Goal: Information Seeking & Learning: Learn about a topic

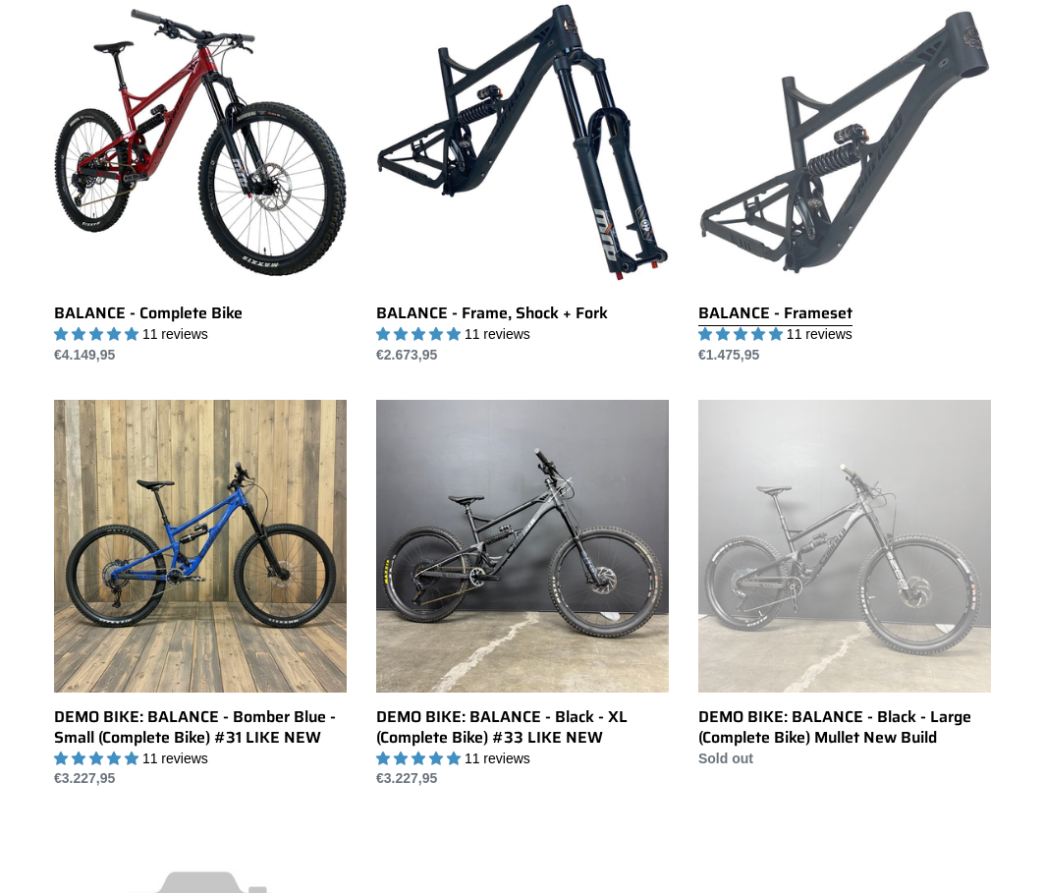
click at [817, 173] on link "BALANCE - Frameset" at bounding box center [845, 180] width 293 height 369
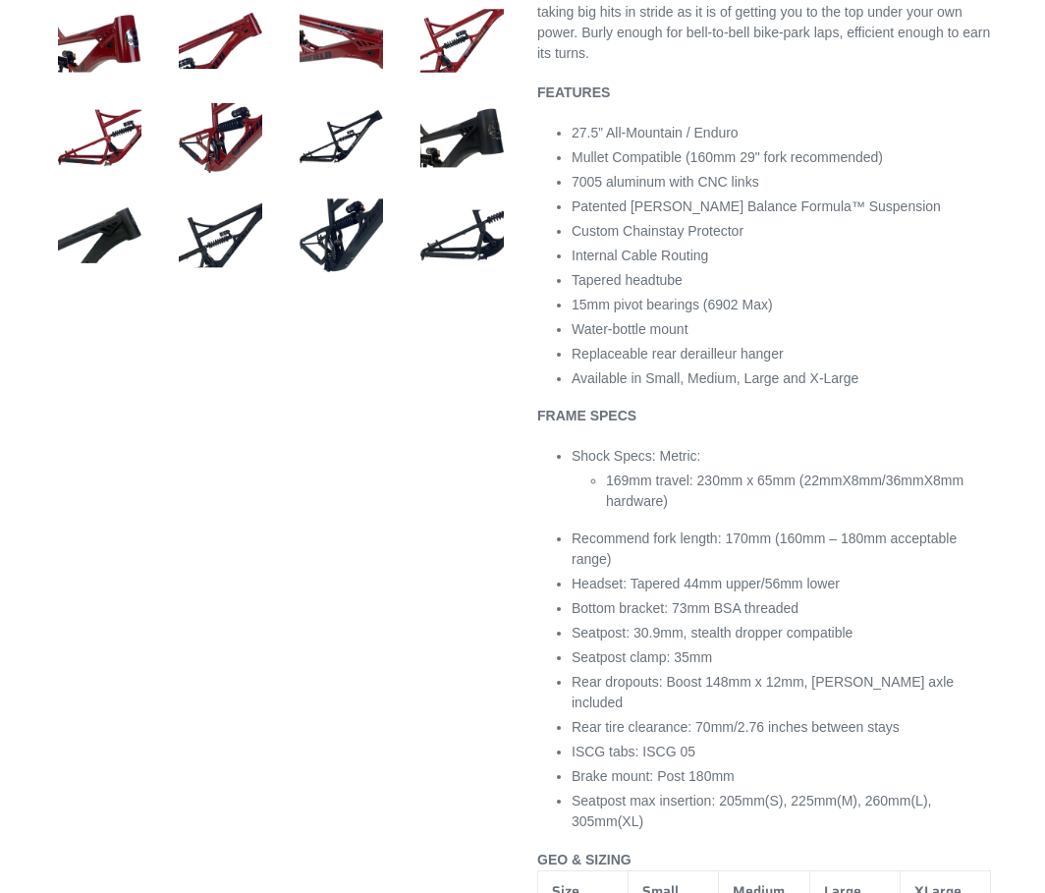
select select "highest-rating"
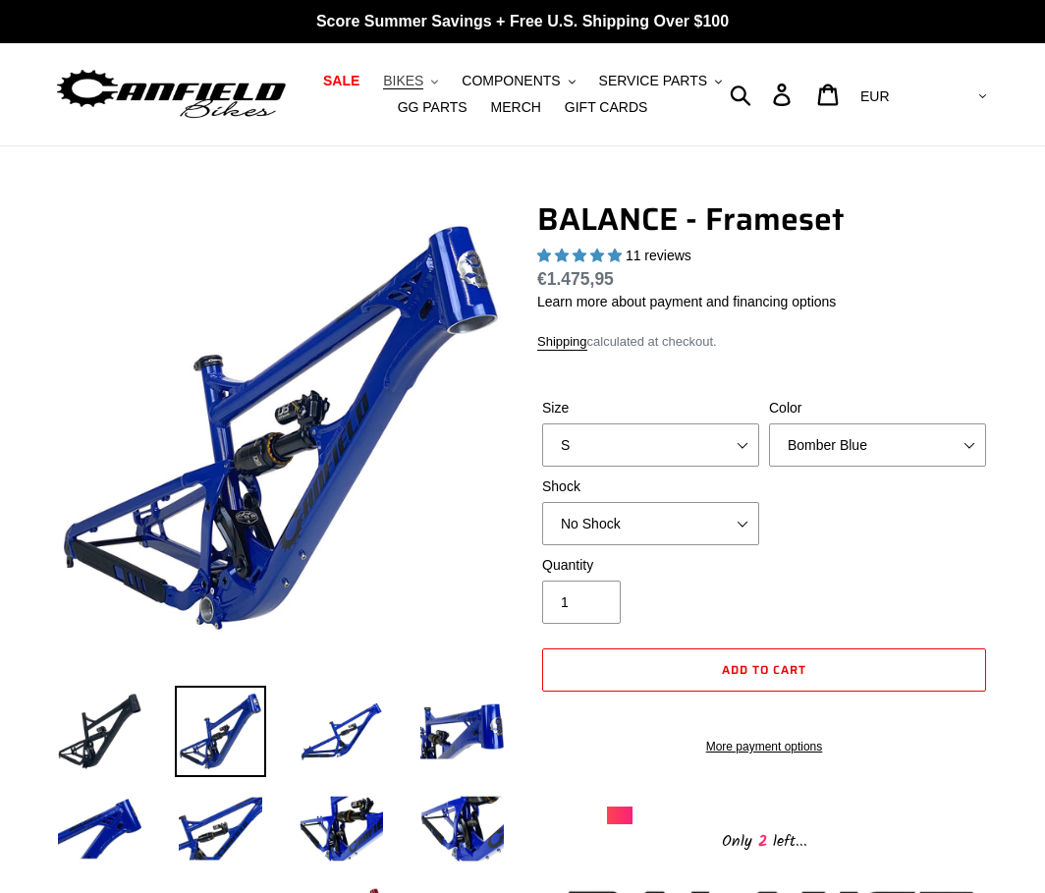
click at [383, 83] on span "BIKES" at bounding box center [403, 81] width 40 height 17
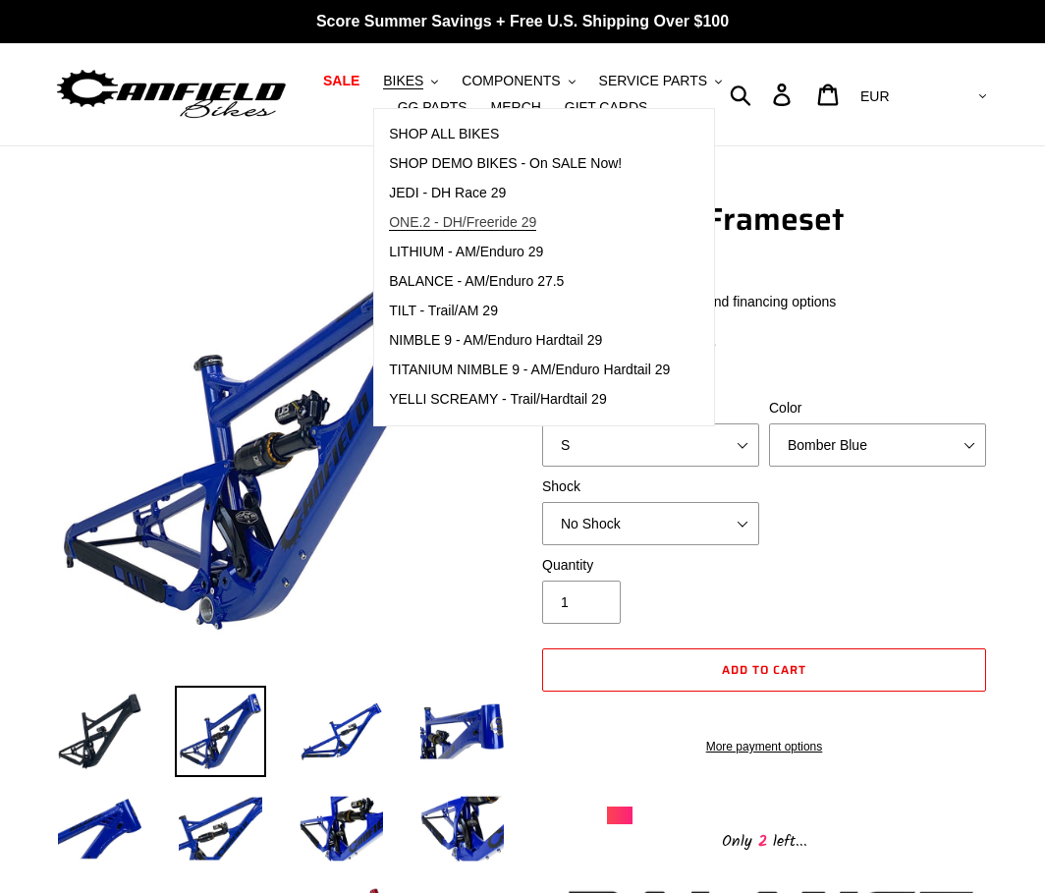
click at [418, 226] on span "ONE.2 - DH/Freeride 29" at bounding box center [462, 222] width 147 height 17
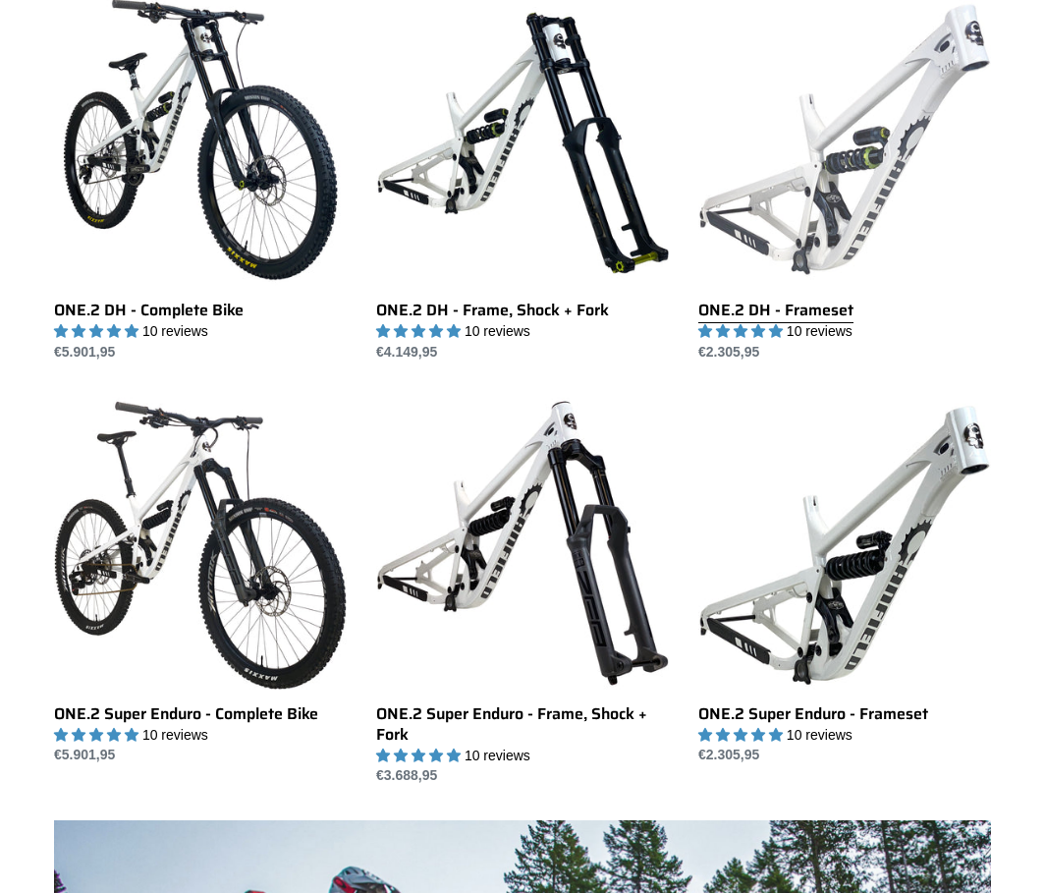
scroll to position [590, 0]
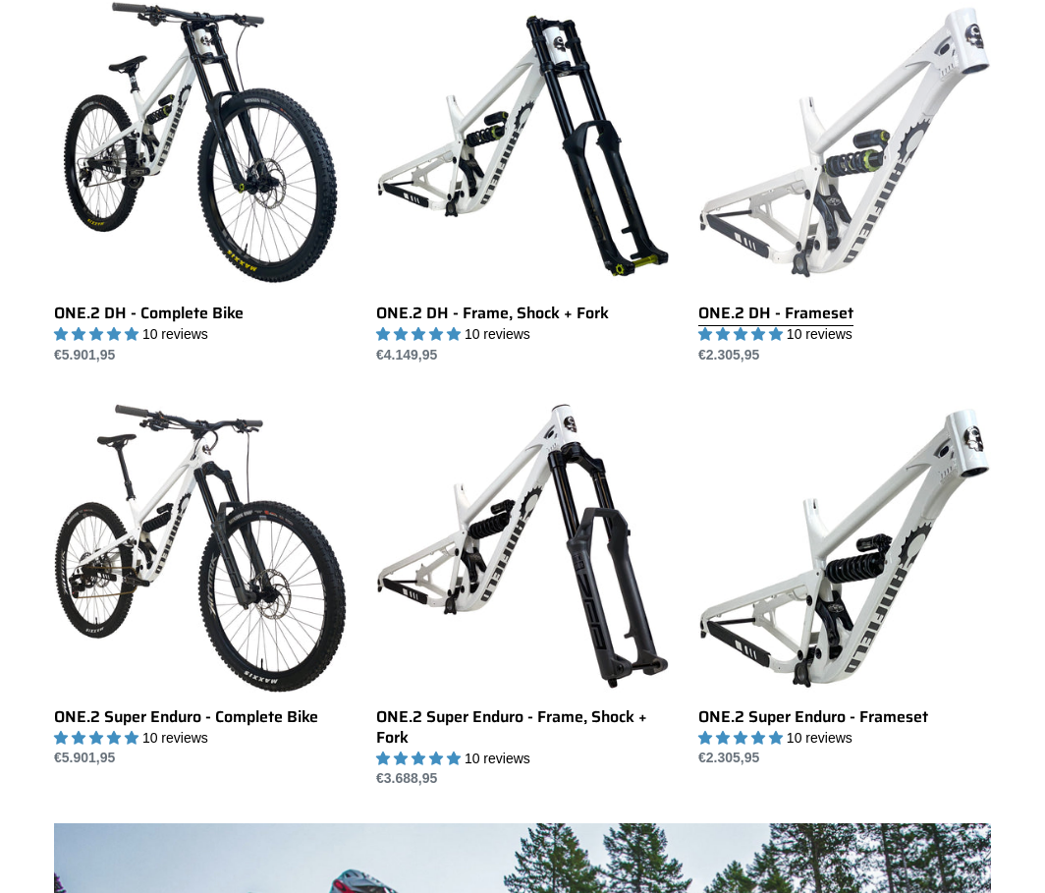
click at [817, 133] on link "ONE.2 DH - Frameset" at bounding box center [845, 180] width 293 height 369
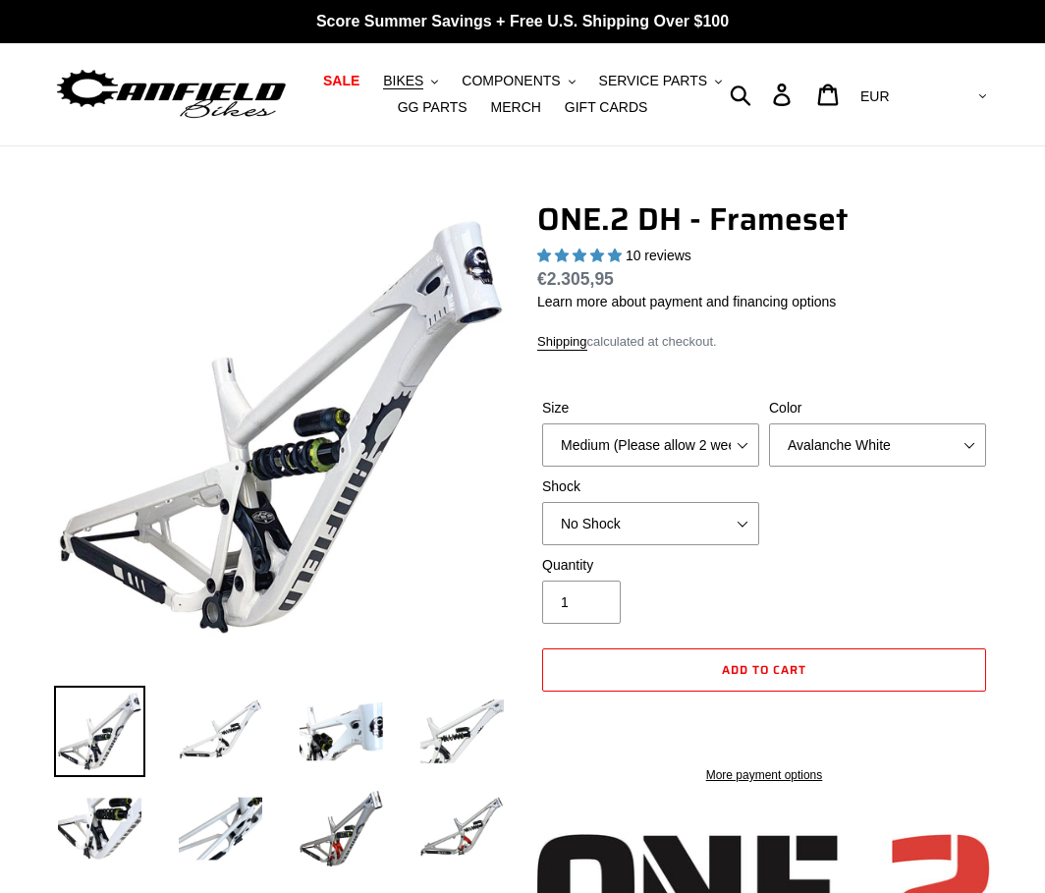
select select "highest-rating"
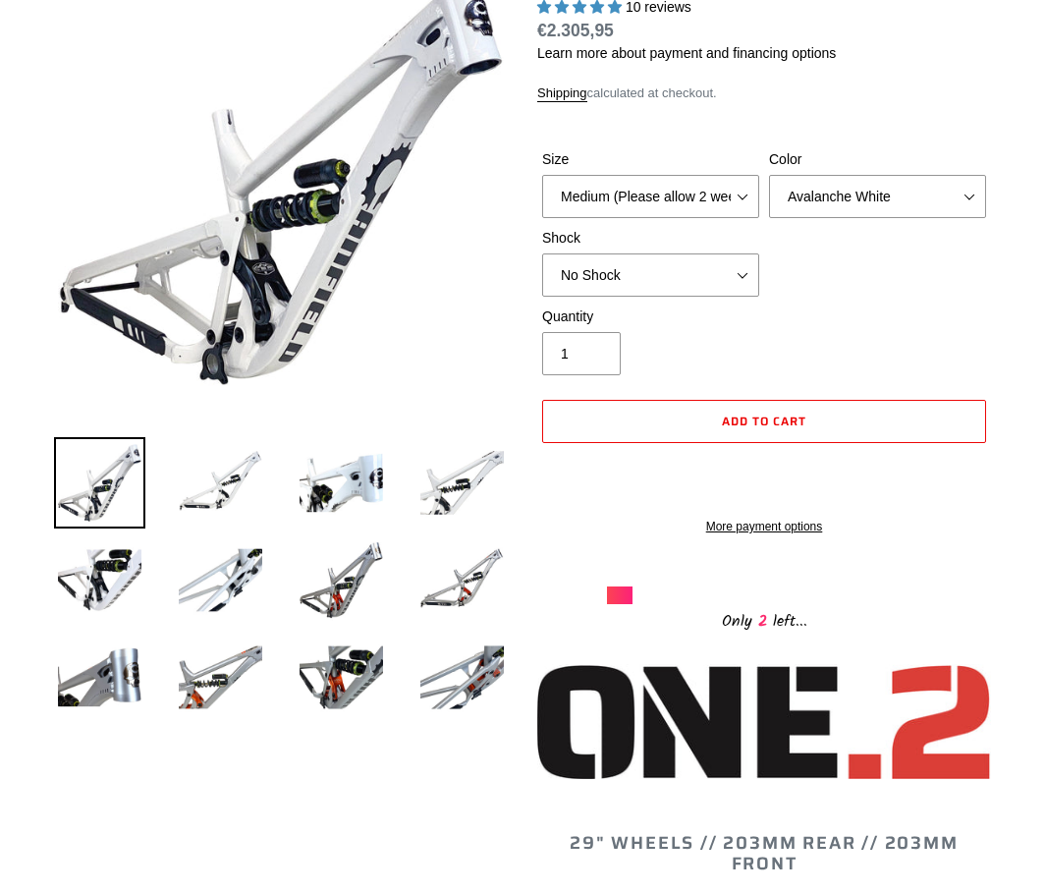
scroll to position [295, 0]
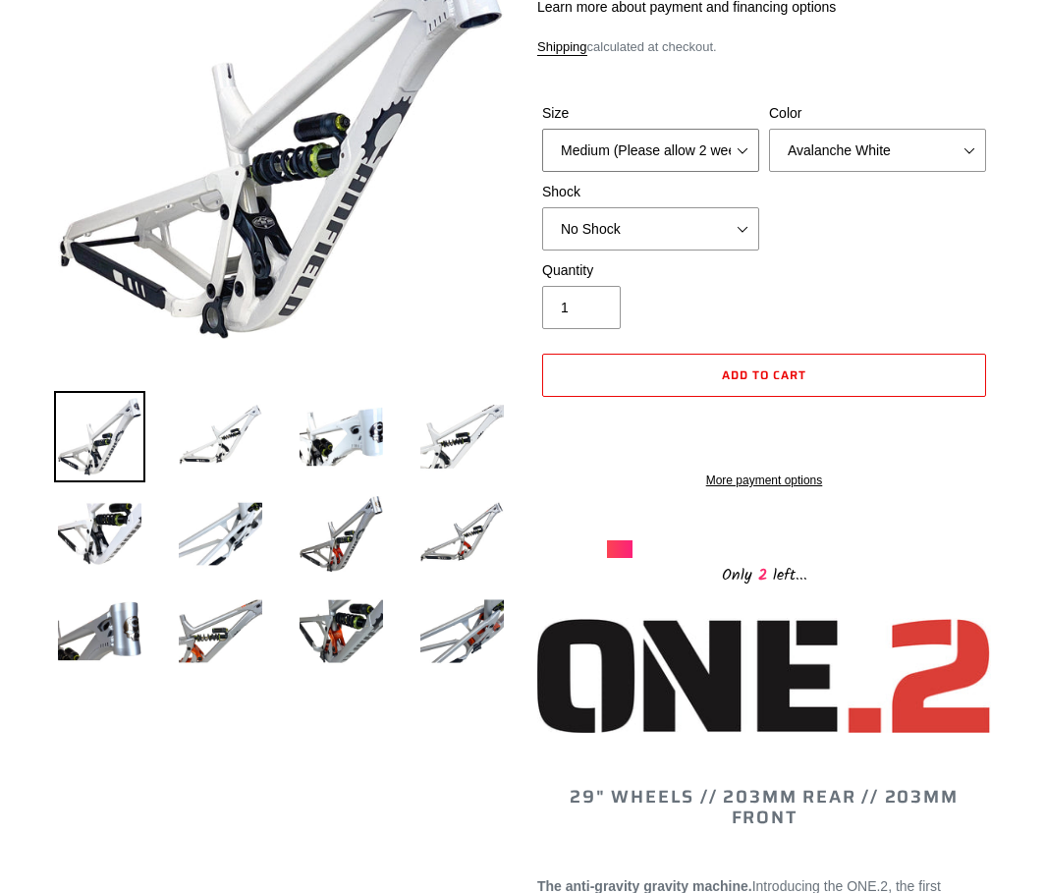
click at [674, 166] on select "Medium (Please allow 2 weeks for delivery) Large (Sold Out)" at bounding box center [650, 150] width 217 height 43
click at [674, 160] on select "Medium (Please allow 2 weeks for delivery) Large (Sold Out)" at bounding box center [650, 150] width 217 height 43
click at [661, 214] on select "No Shock Fox DHX2 Coil RockShox Vivid Coil EXT Storia LOK V3 (Custom Order)" at bounding box center [650, 228] width 217 height 43
click at [858, 236] on div "Size Medium (Please allow 2 weeks for delivery) Large (Sold Out) Color Avalanch…" at bounding box center [764, 181] width 454 height 157
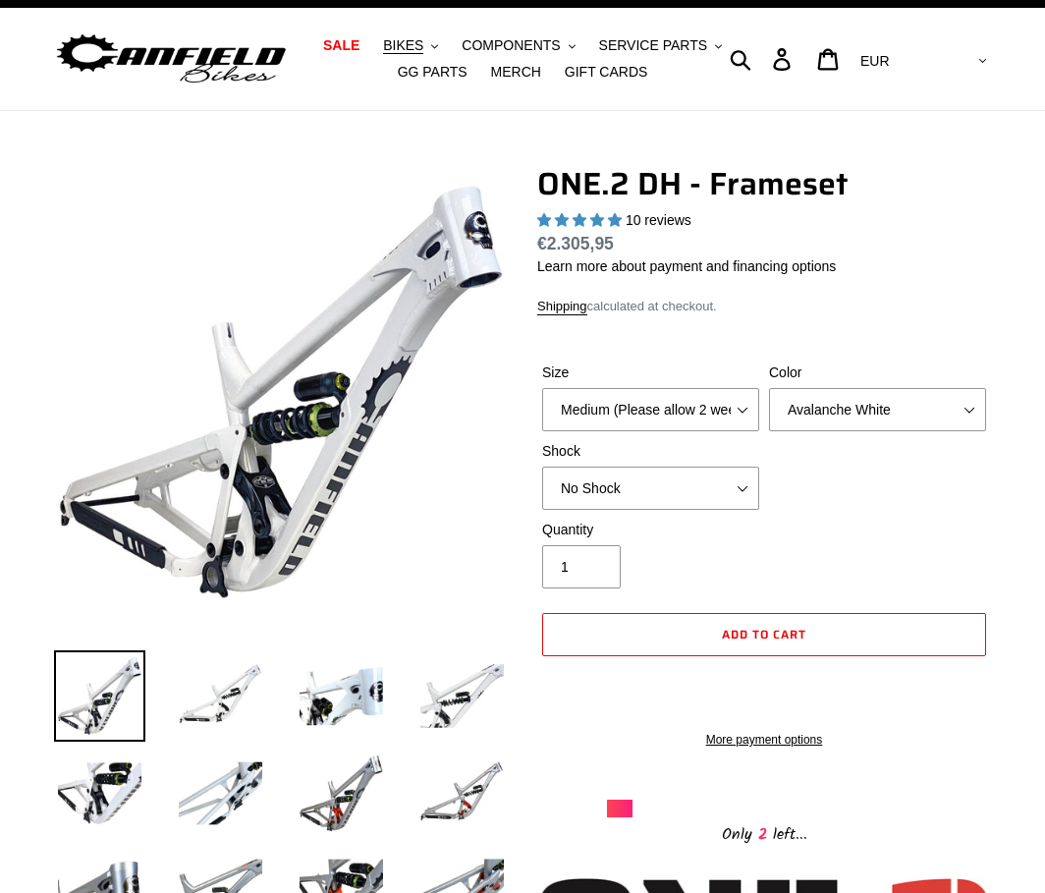
scroll to position [0, 0]
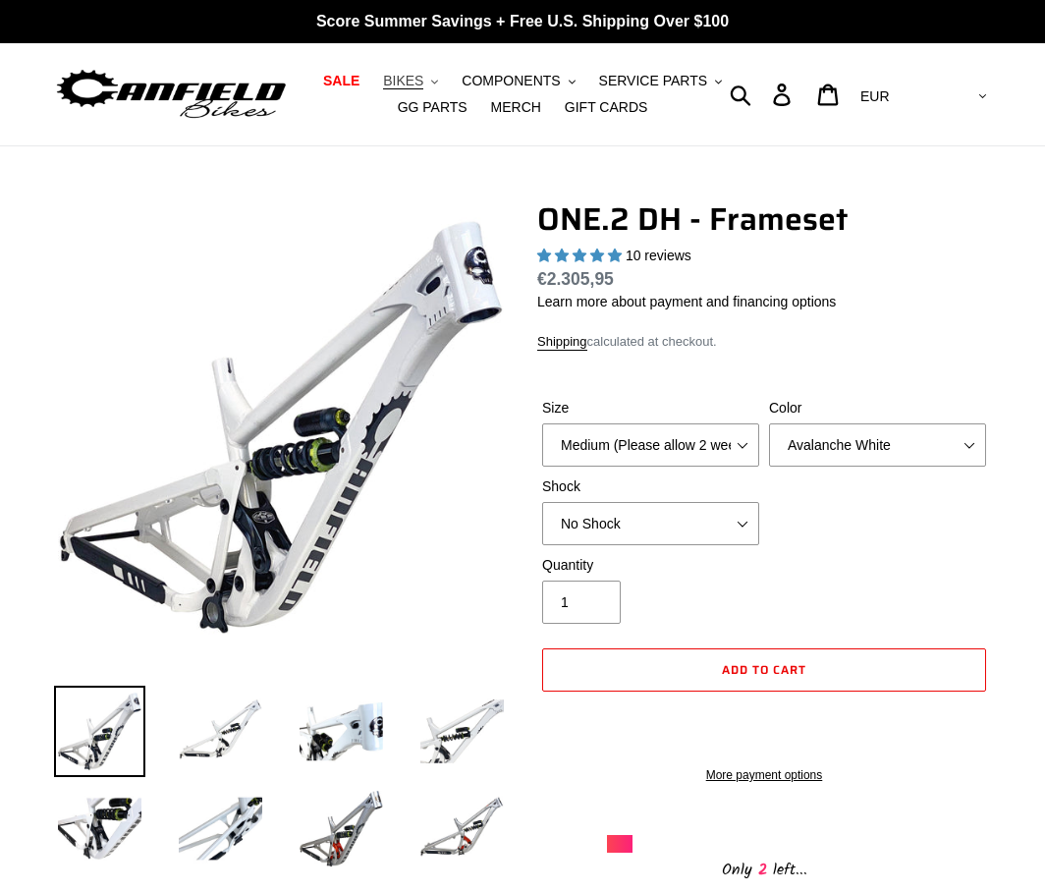
click at [383, 84] on span "BIKES" at bounding box center [403, 81] width 40 height 17
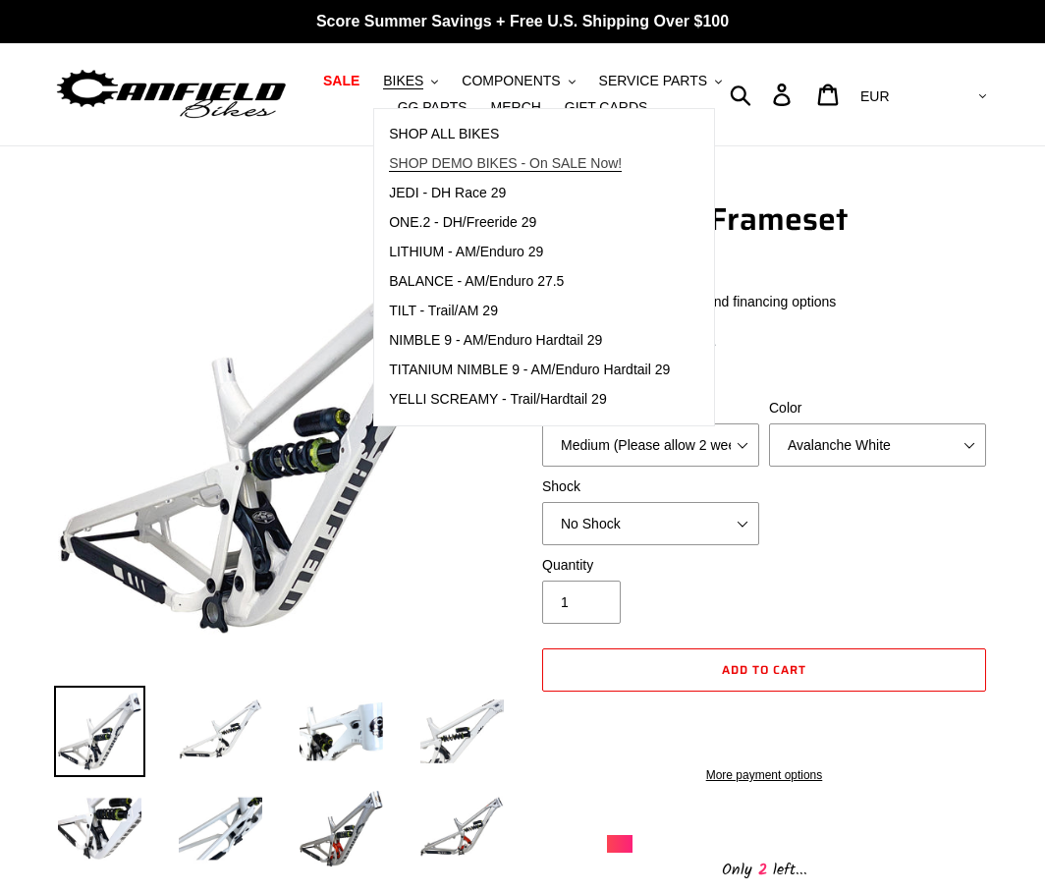
click at [482, 167] on span "SHOP DEMO BIKES - On SALE Now!" at bounding box center [505, 163] width 233 height 17
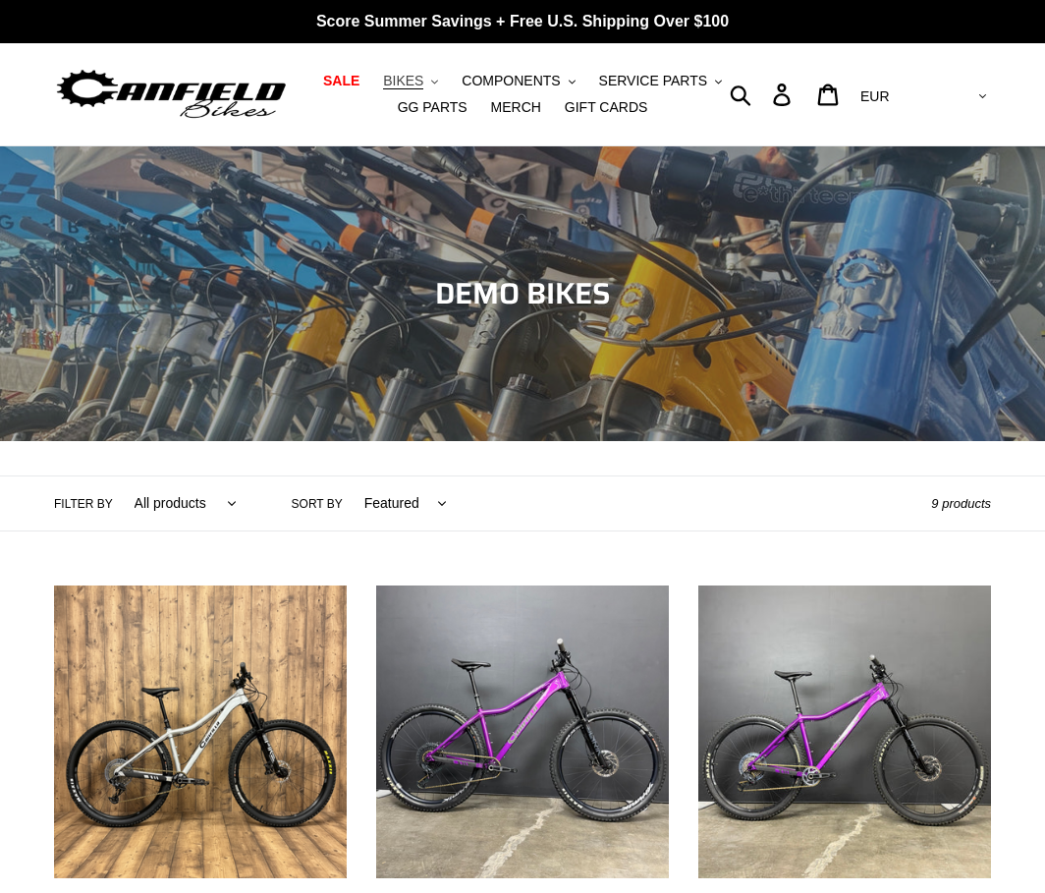
click at [383, 78] on span "BIKES" at bounding box center [403, 81] width 40 height 17
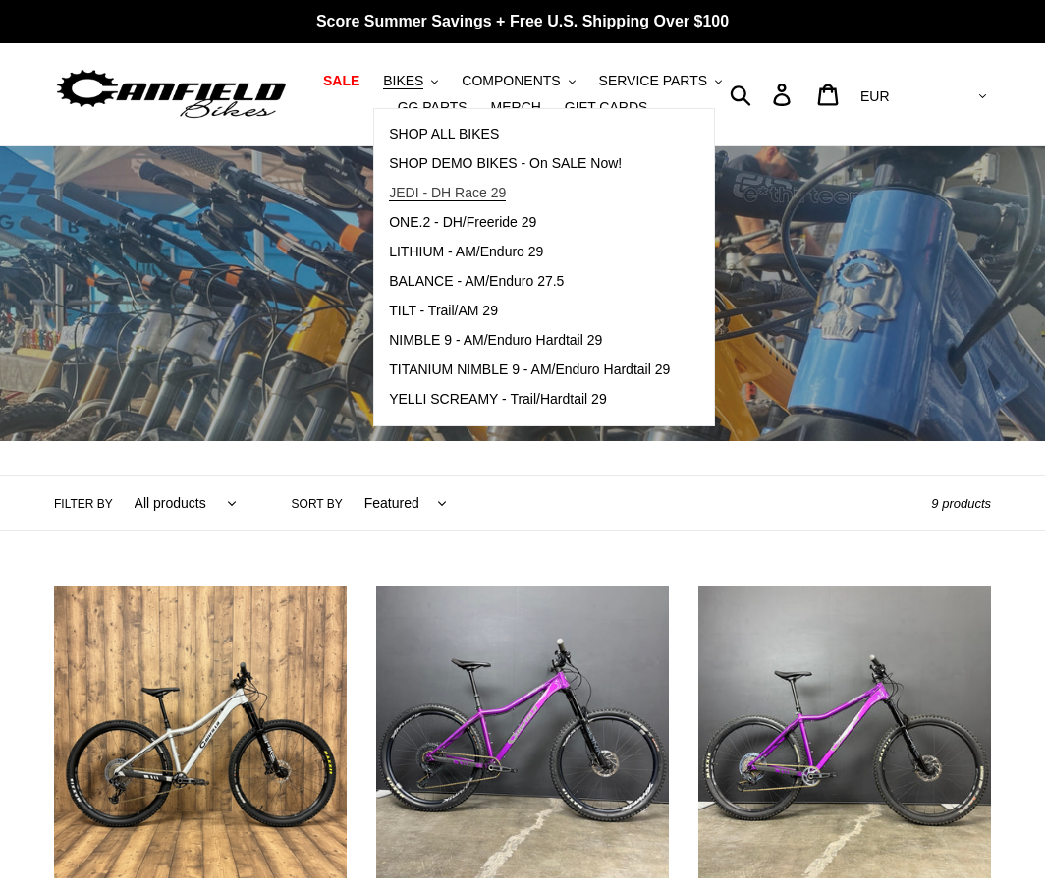
click at [435, 198] on span "JEDI - DH Race 29" at bounding box center [447, 193] width 117 height 17
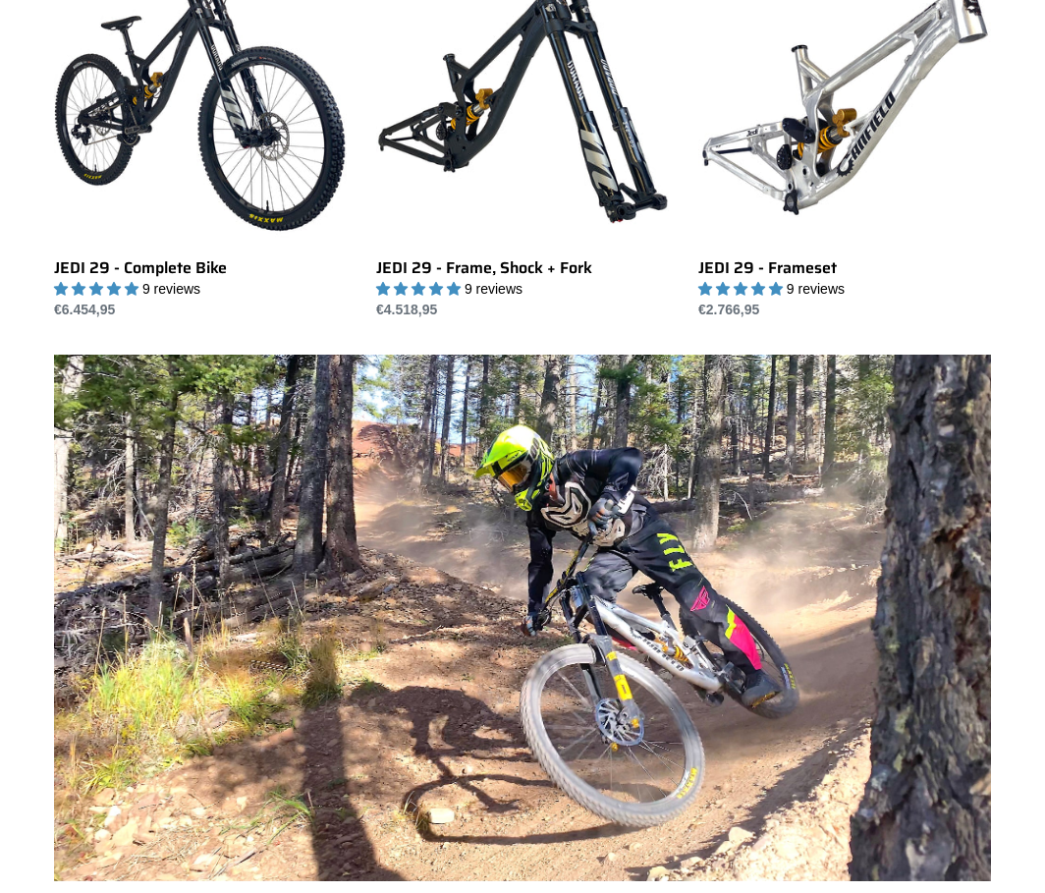
scroll to position [590, 0]
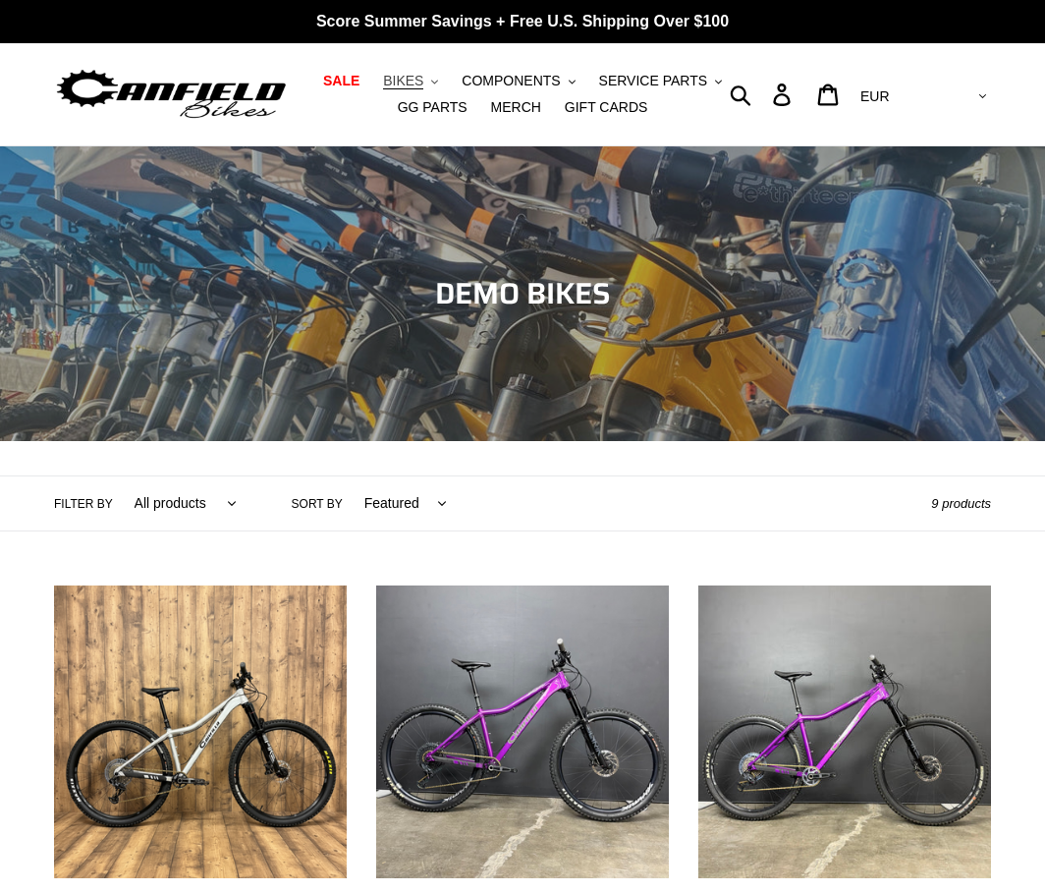
click at [383, 84] on span "BIKES" at bounding box center [403, 81] width 40 height 17
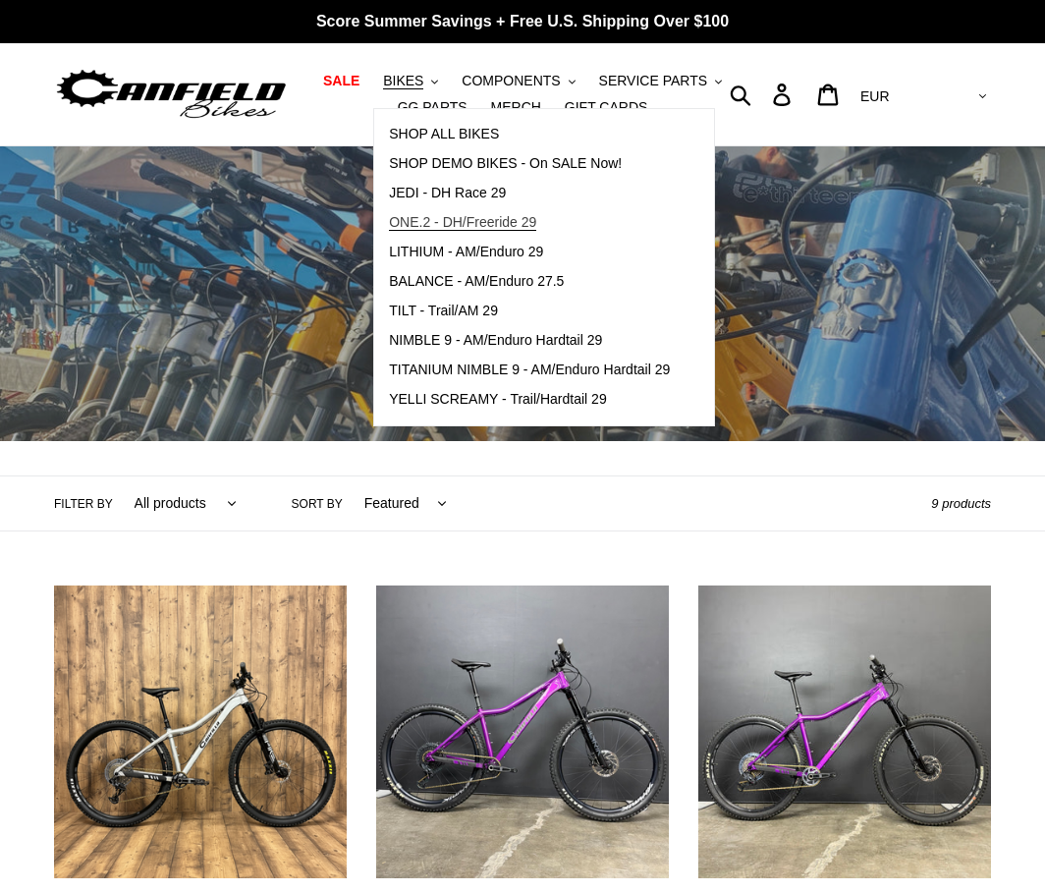
click at [436, 220] on span "ONE.2 - DH/Freeride 29" at bounding box center [462, 222] width 147 height 17
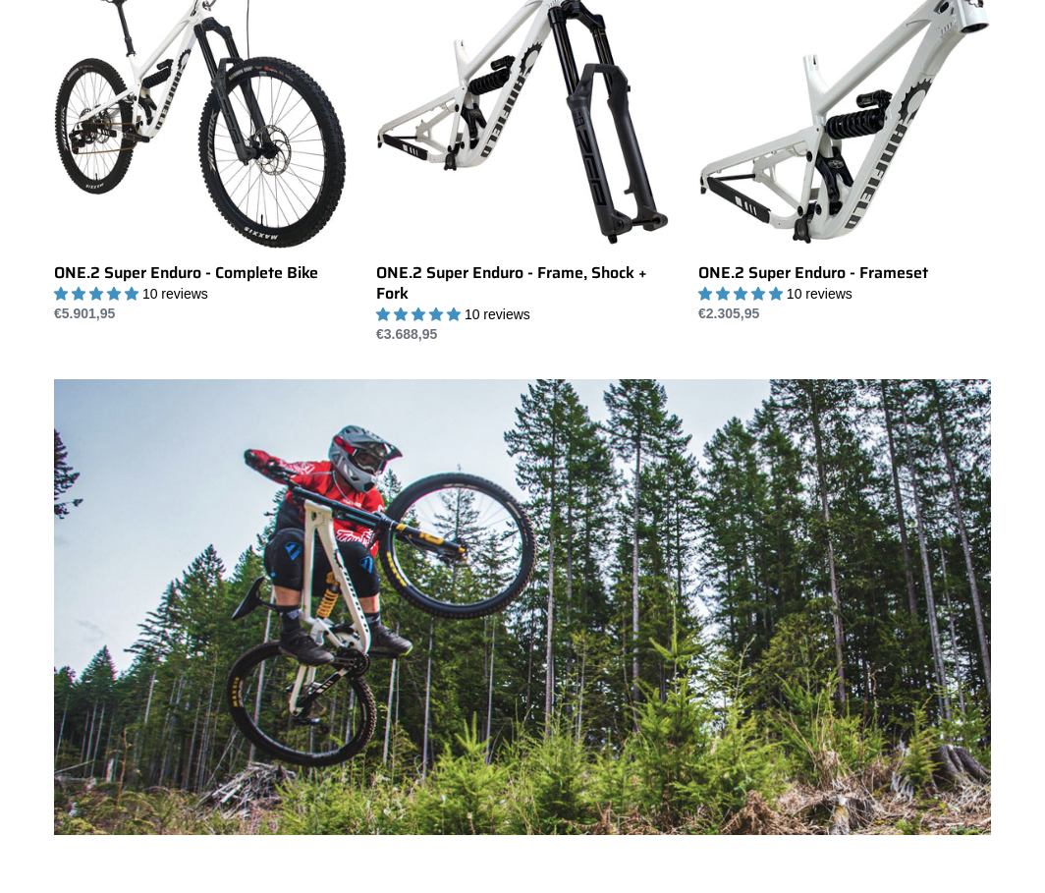
scroll to position [1081, 0]
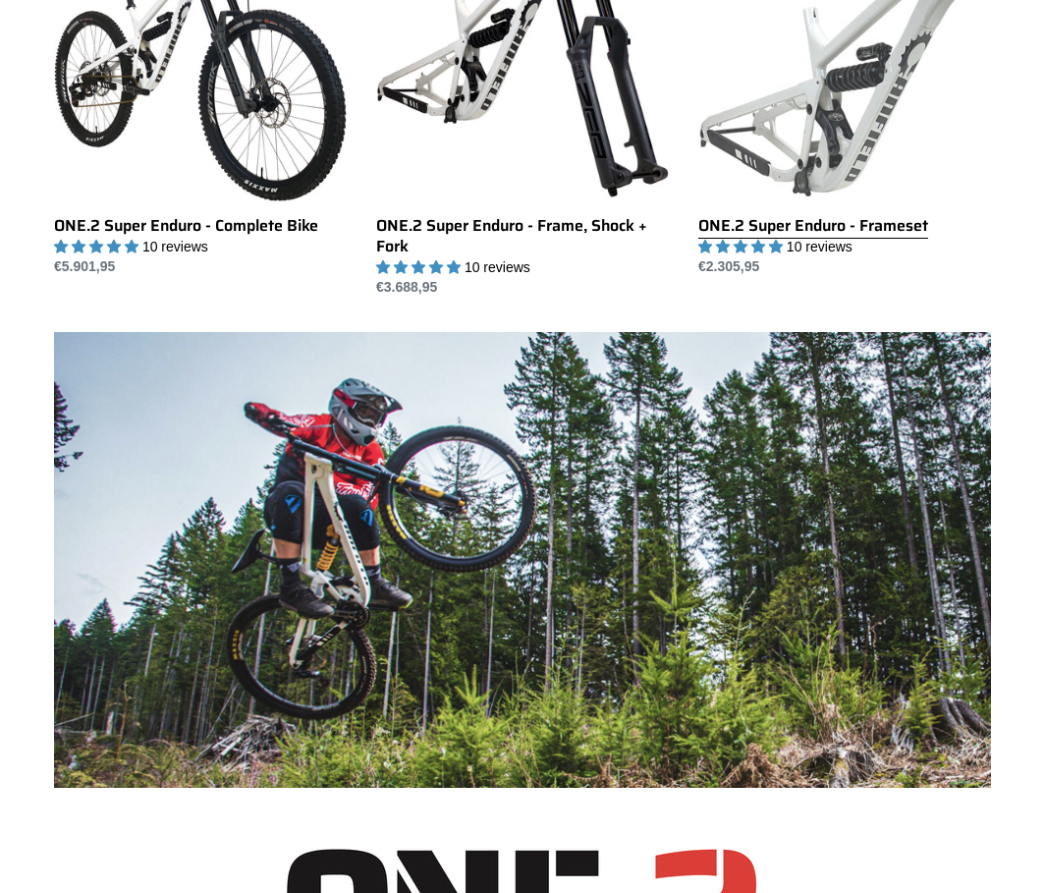
click at [742, 173] on link "ONE.2 Super Enduro - Frameset" at bounding box center [845, 93] width 293 height 369
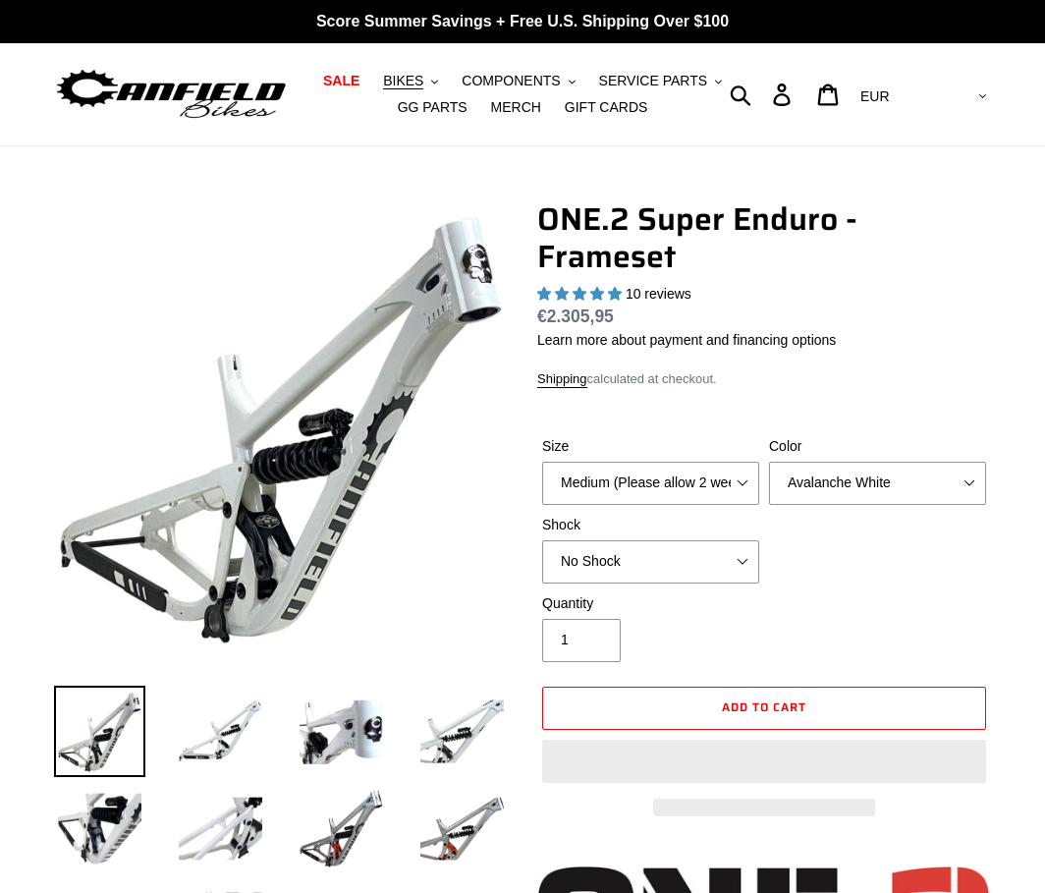
select select "highest-rating"
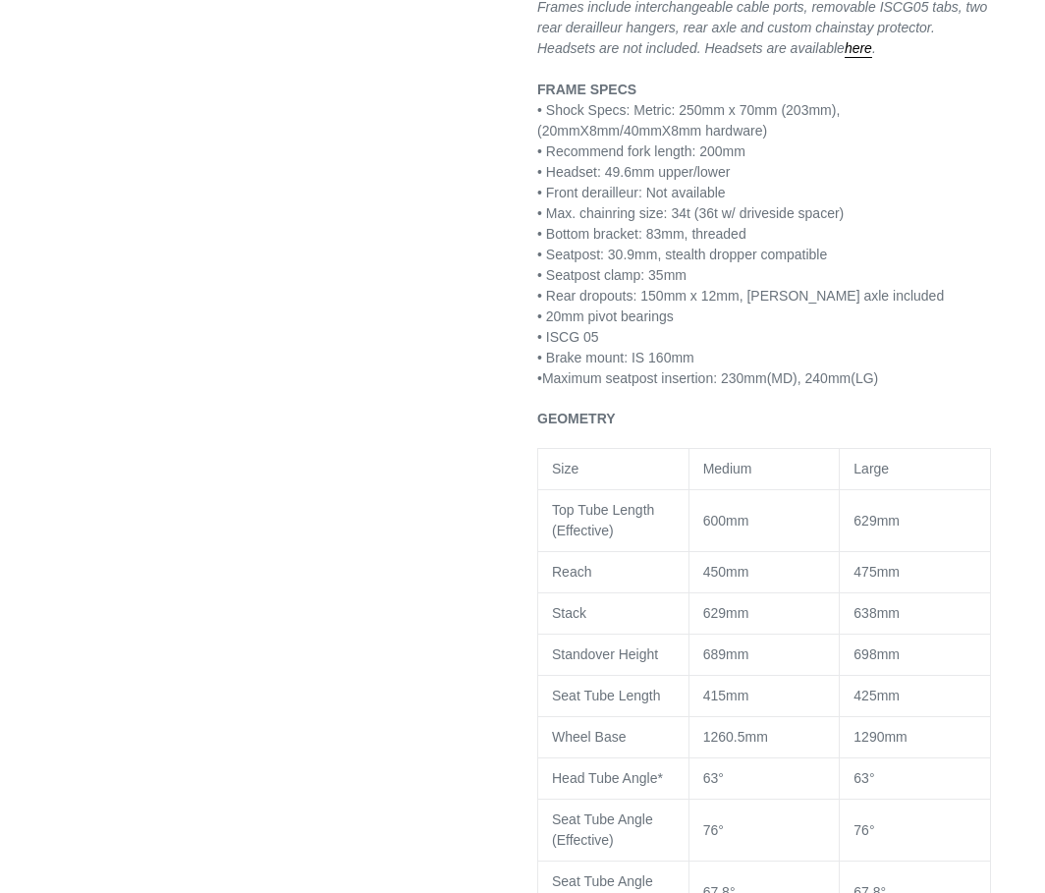
scroll to position [1670, 0]
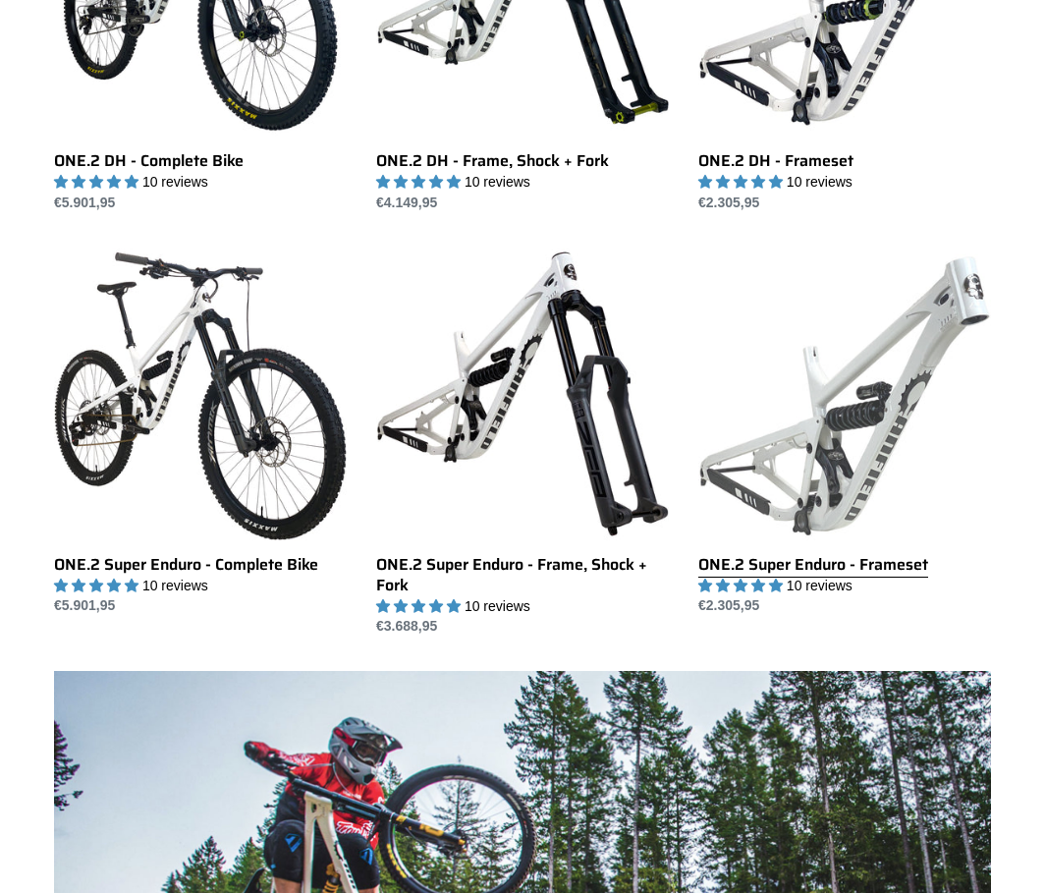
scroll to position [688, 0]
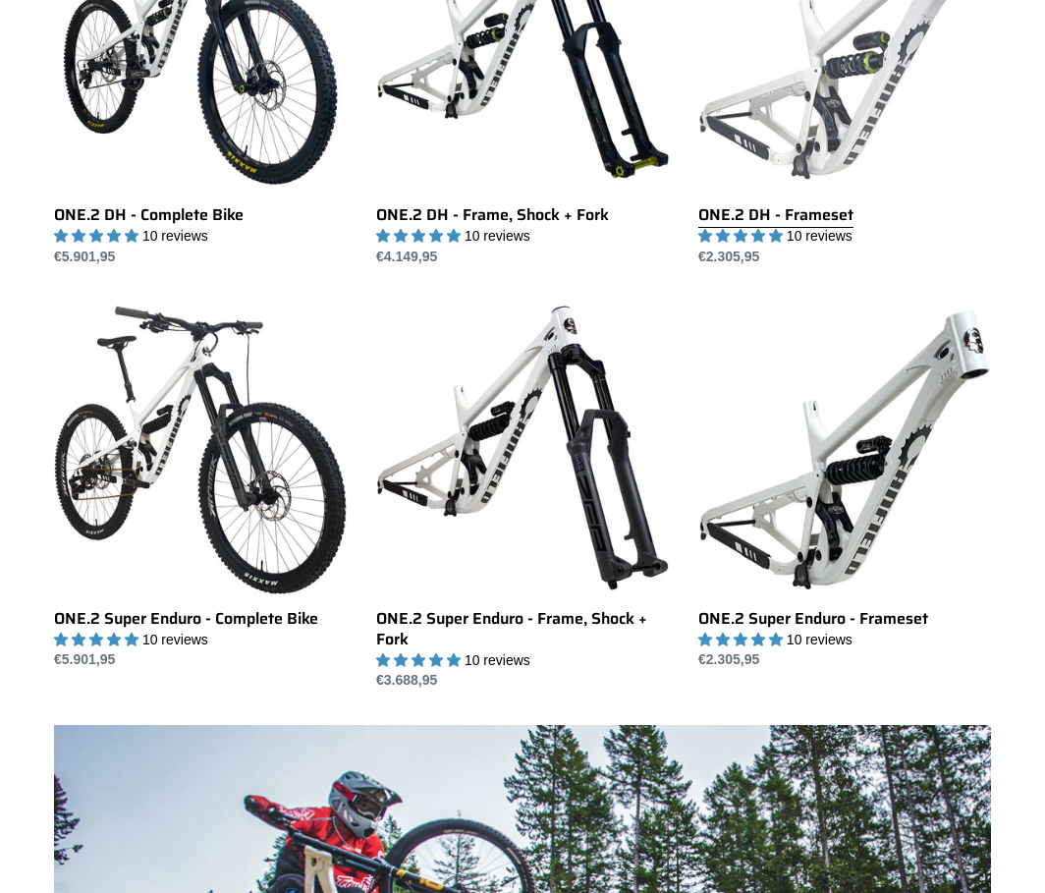
click at [840, 156] on link "ONE.2 DH - Frameset" at bounding box center [845, 82] width 293 height 369
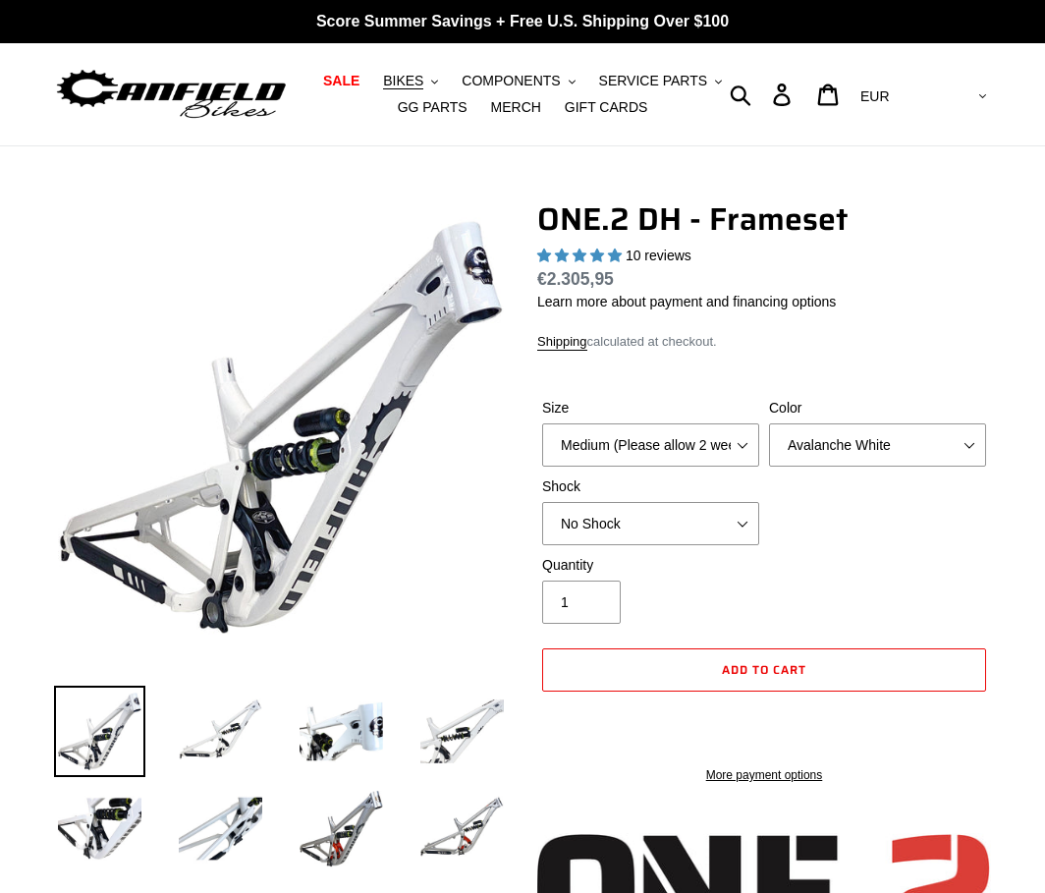
select select "highest-rating"
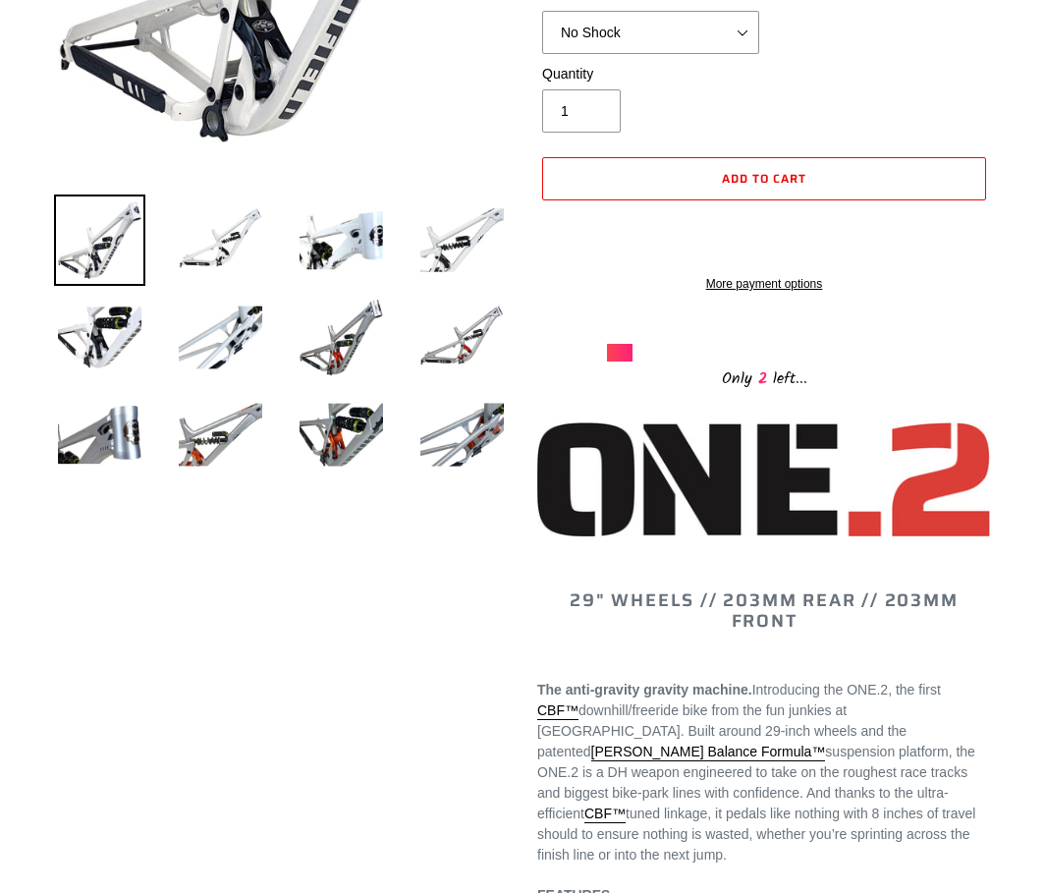
scroll to position [197, 0]
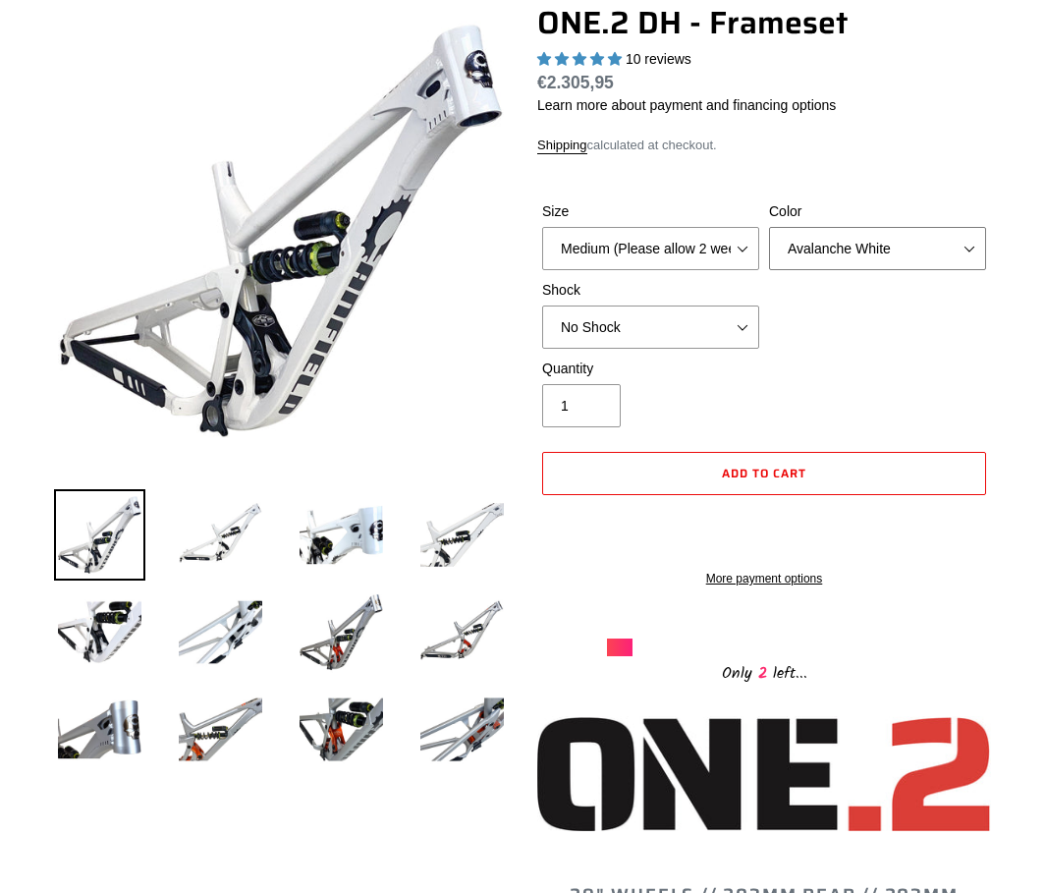
click at [873, 269] on select "Avalanche White Bentonite Grey" at bounding box center [877, 248] width 217 height 43
click at [769, 227] on select "Avalanche White Bentonite Grey" at bounding box center [877, 248] width 217 height 43
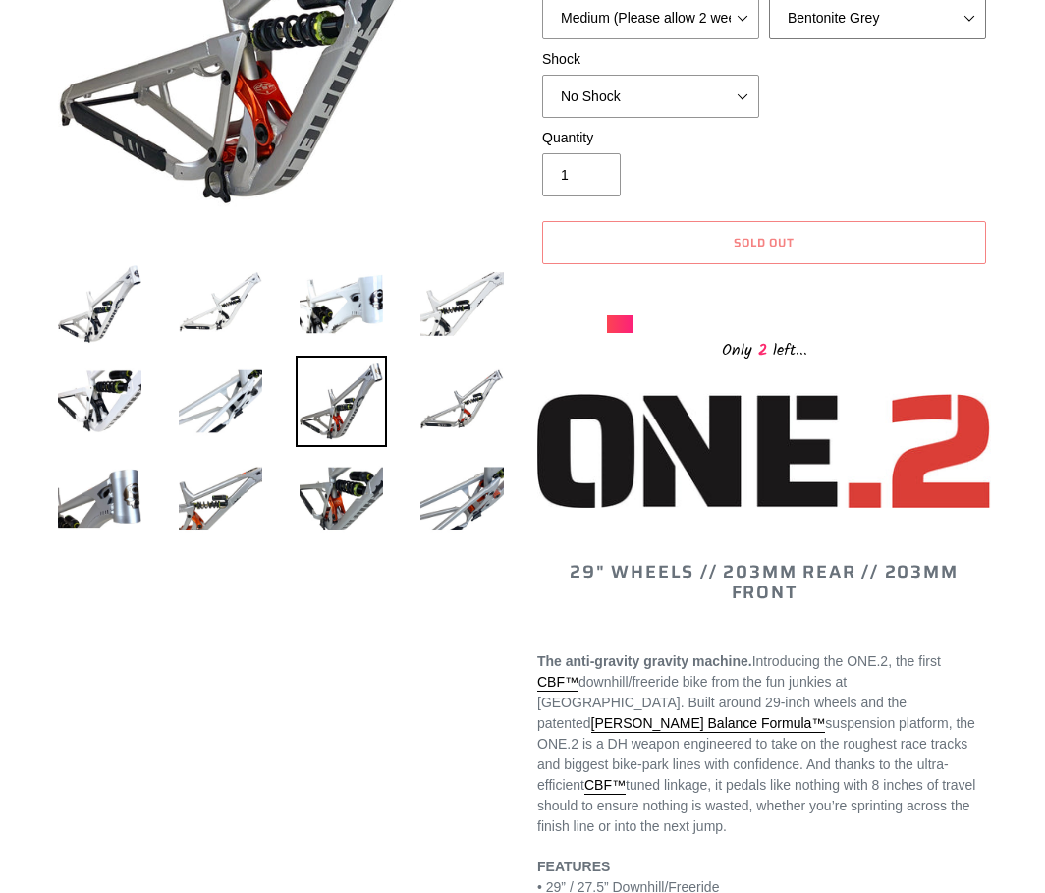
scroll to position [393, 0]
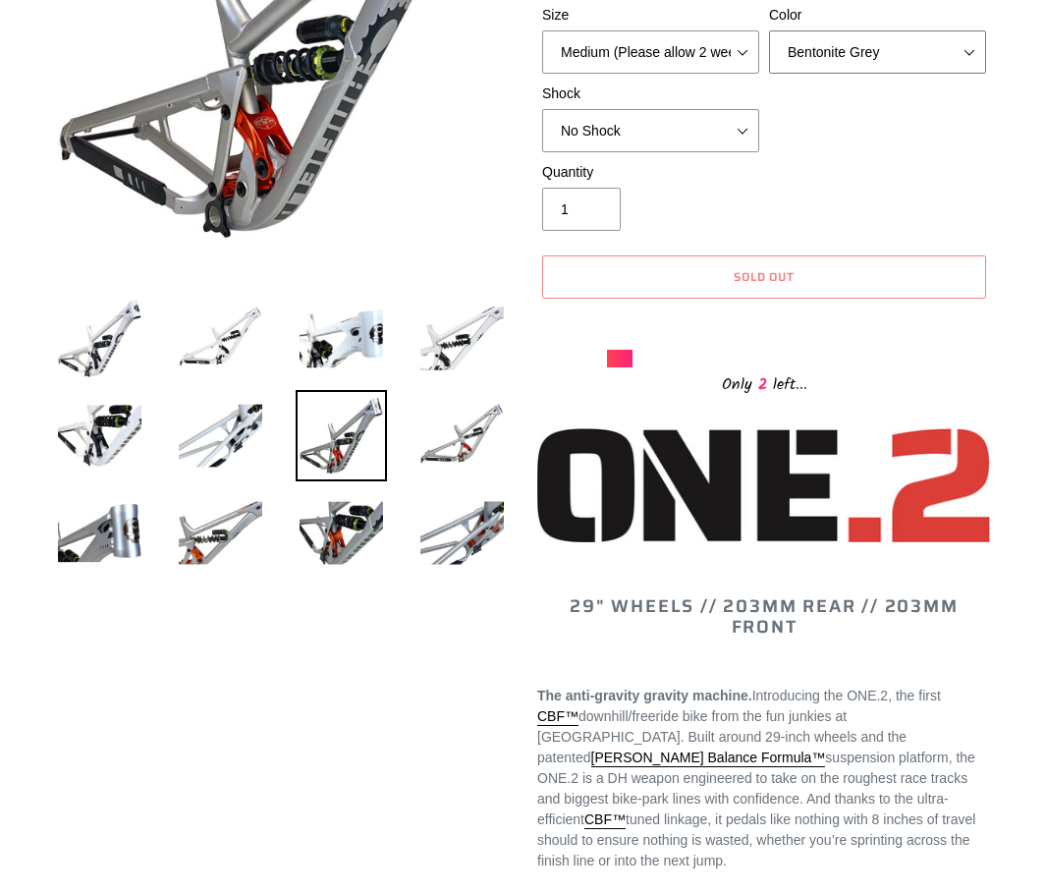
click at [813, 52] on select "Avalanche White Bentonite Grey" at bounding box center [877, 51] width 217 height 43
select select "Avalanche White"
click at [769, 30] on select "Avalanche White Bentonite Grey" at bounding box center [877, 51] width 217 height 43
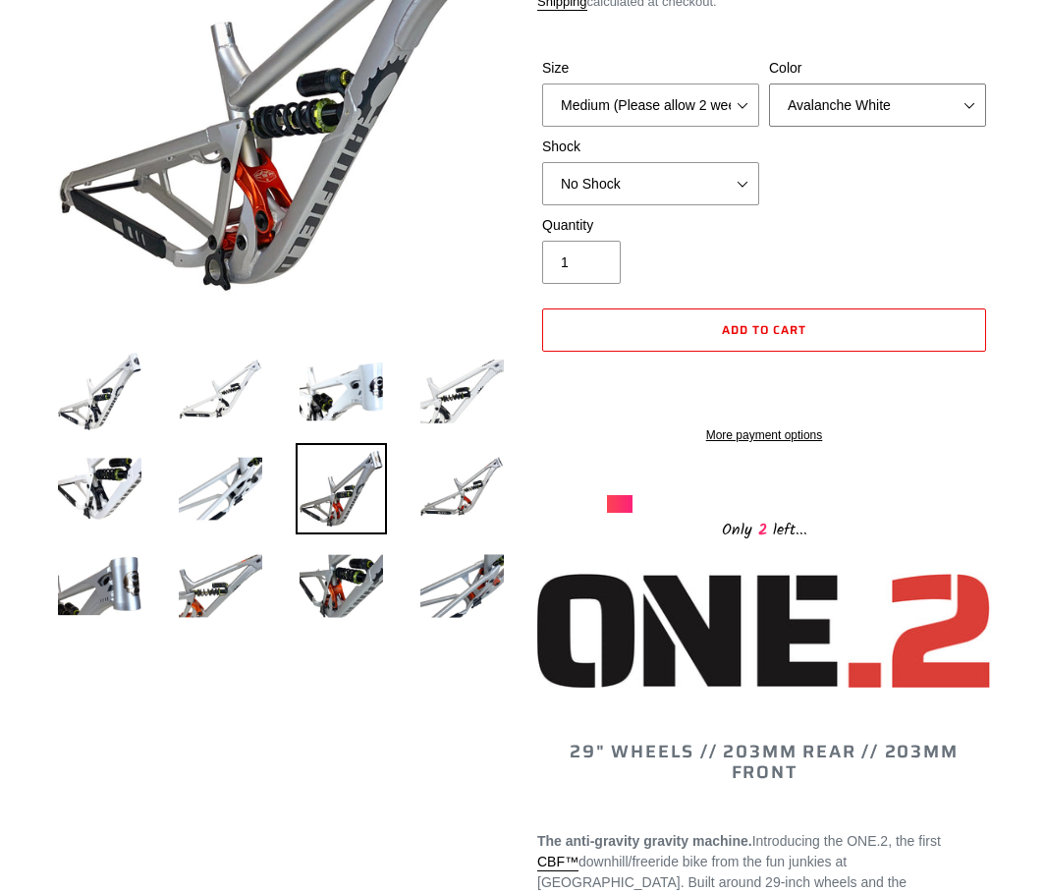
scroll to position [295, 0]
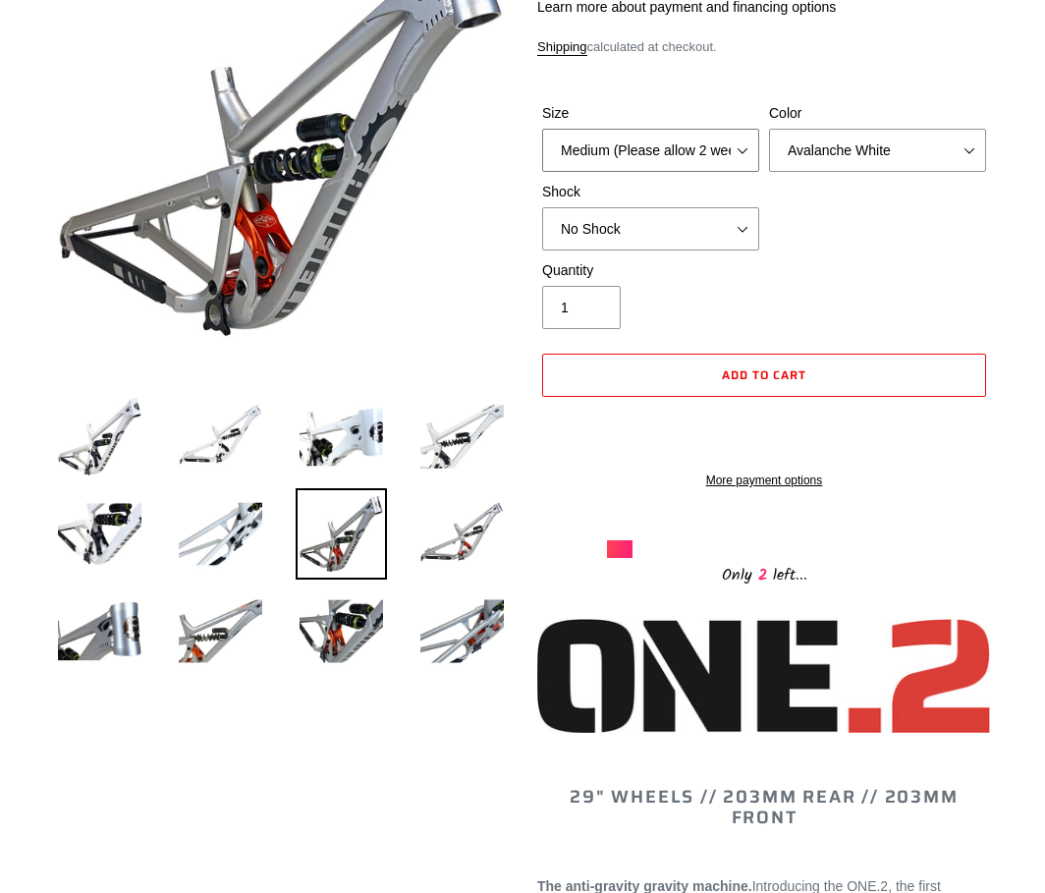
click at [690, 154] on select "Medium (Please allow 2 weeks for delivery) Large (Sold Out)" at bounding box center [650, 150] width 217 height 43
click at [959, 207] on div "Size Medium (Please allow 2 weeks for delivery) Large (Sold Out) Color Avalanch…" at bounding box center [764, 181] width 454 height 157
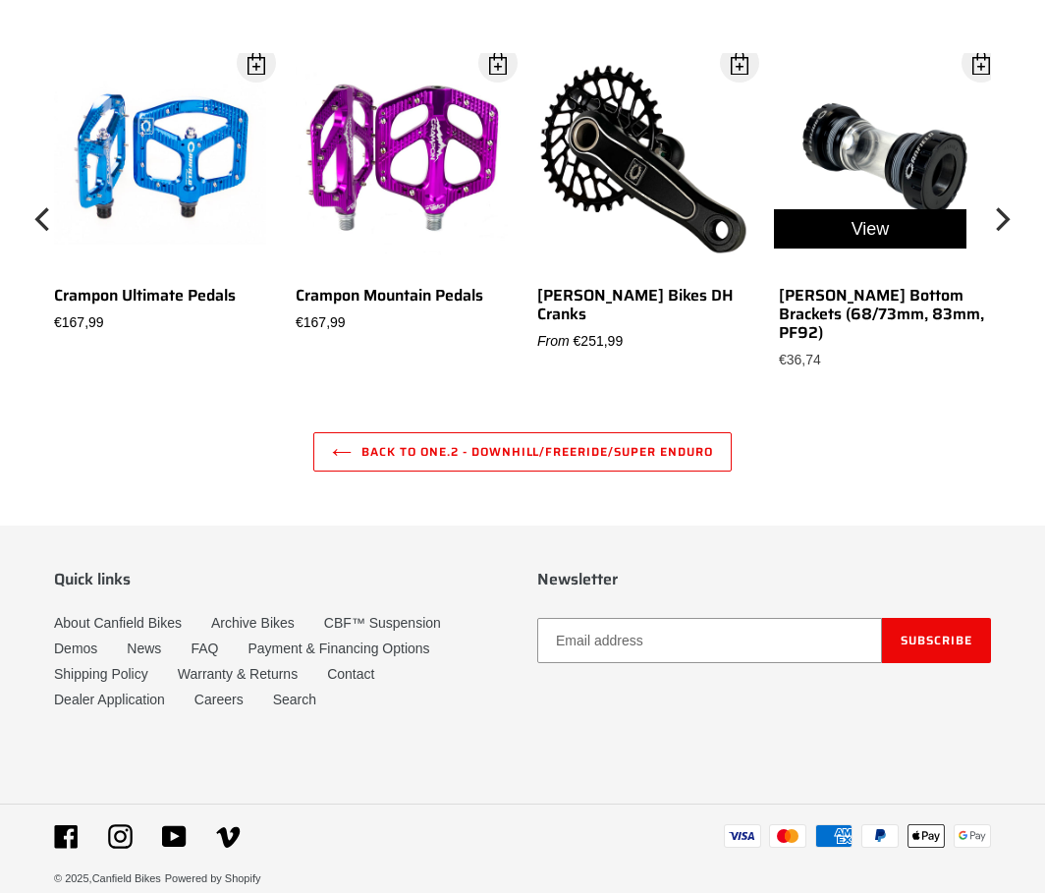
scroll to position [5706, 0]
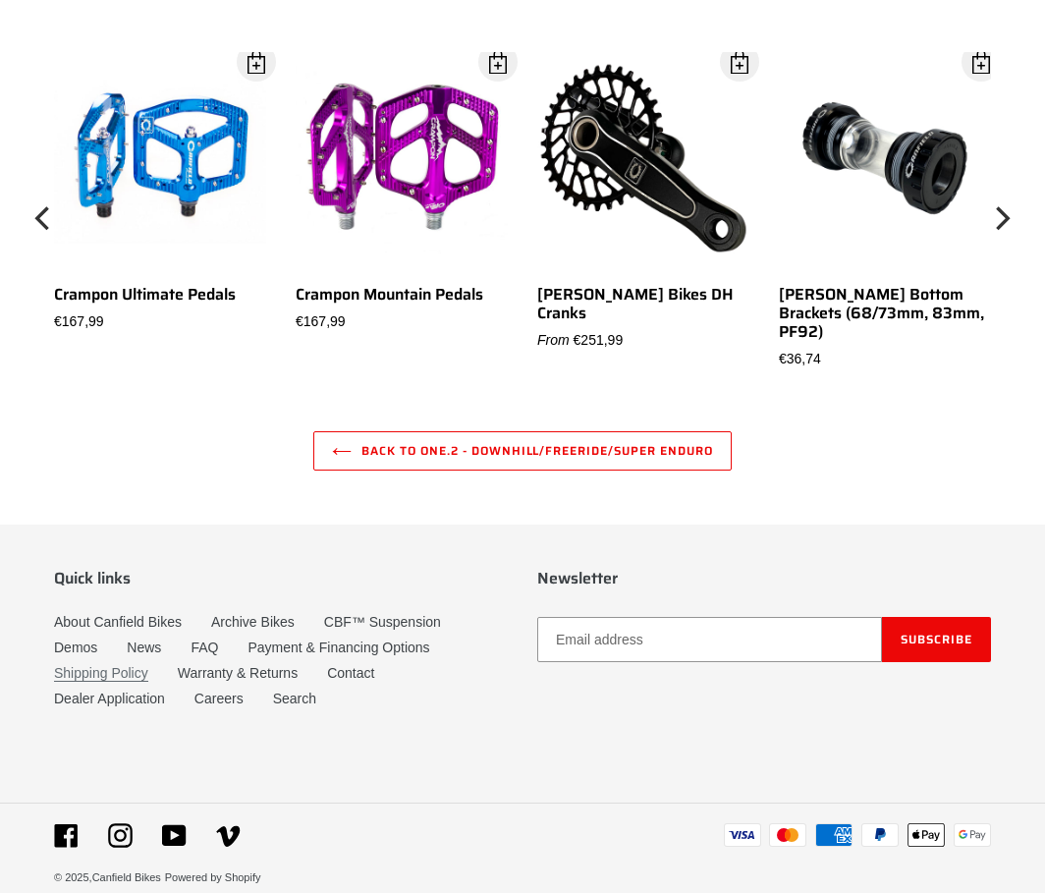
click at [120, 665] on link "Shipping Policy" at bounding box center [101, 673] width 94 height 17
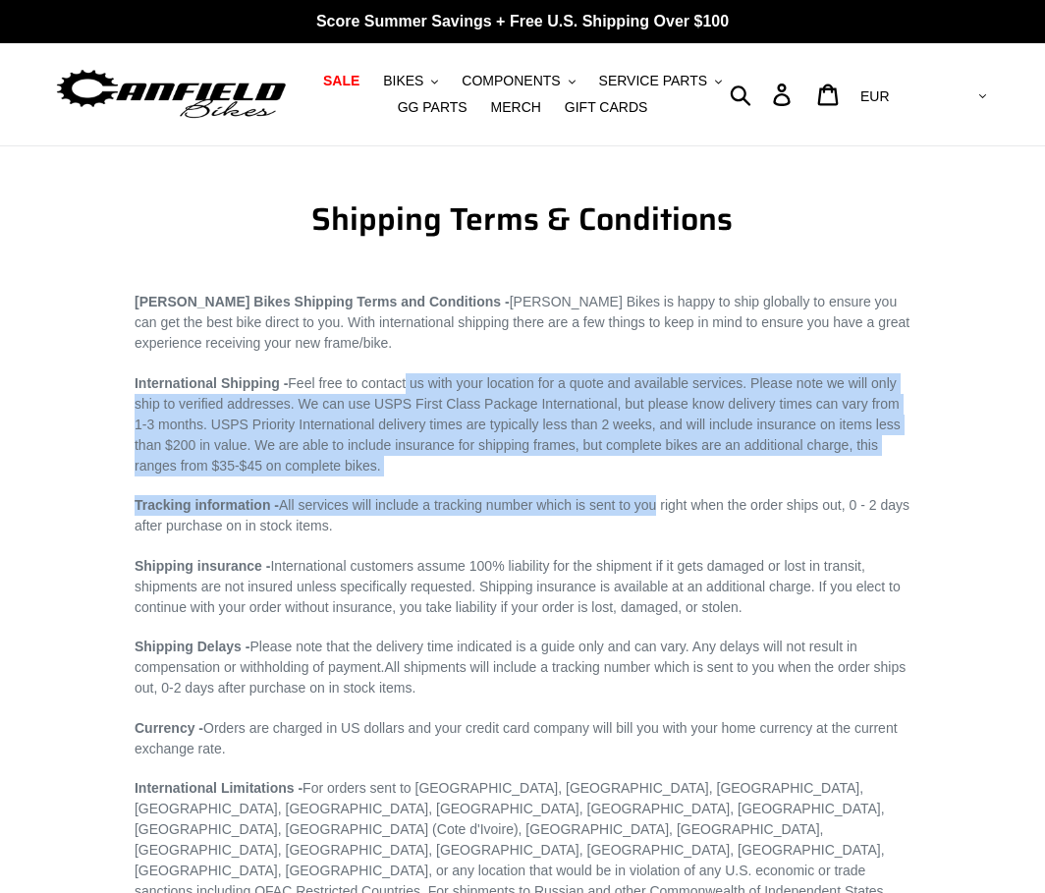
drag, startPoint x: 408, startPoint y: 382, endPoint x: 659, endPoint y: 477, distance: 268.6
click at [659, 477] on div "Canfield Bikes Shipping Terms and Conditions - Canfield Bikes is happy to ship …" at bounding box center [523, 719] width 776 height 855
click at [420, 493] on div "Canfield Bikes Shipping Terms and Conditions - Canfield Bikes is happy to ship …" at bounding box center [523, 719] width 776 height 855
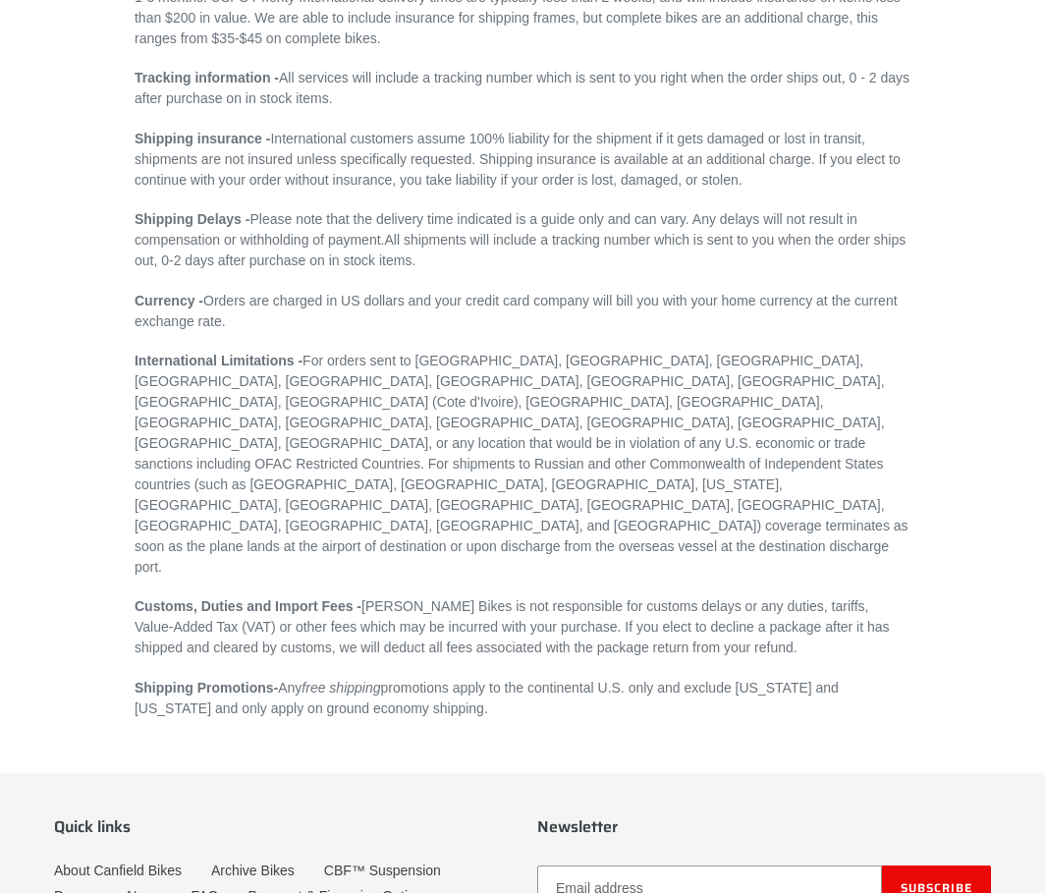
scroll to position [491, 0]
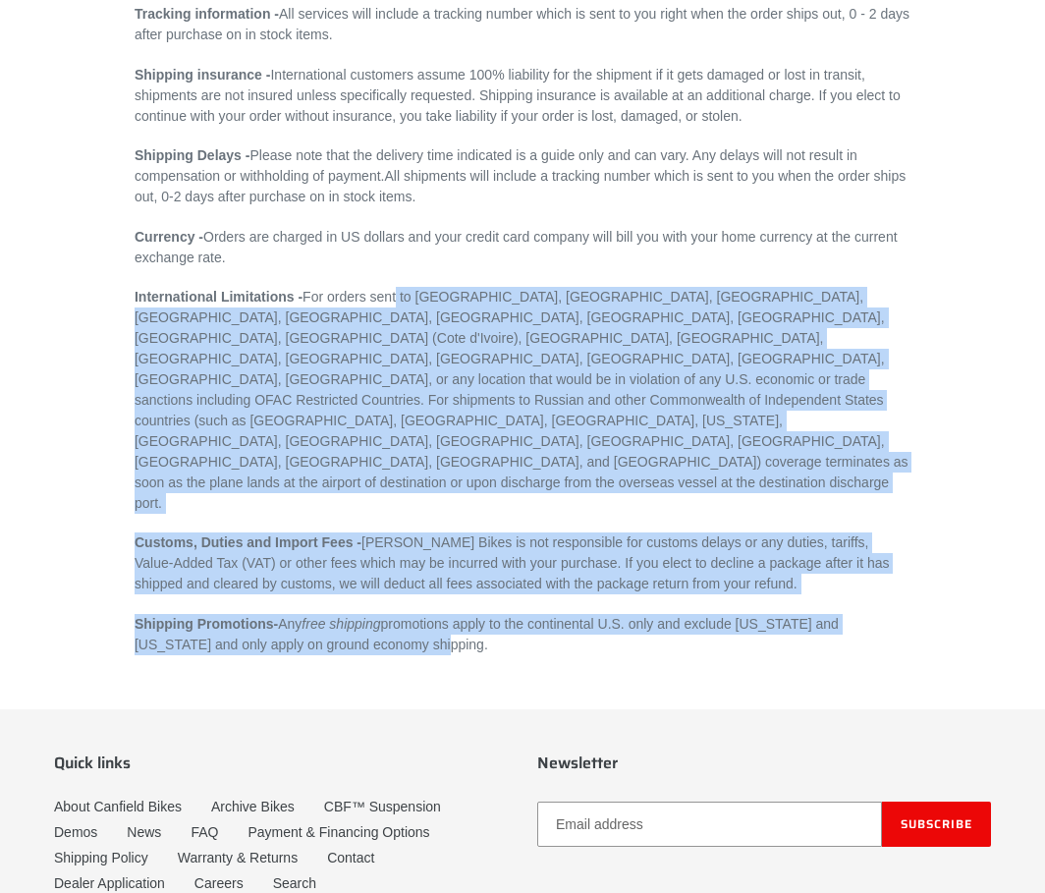
drag, startPoint x: 402, startPoint y: 298, endPoint x: 668, endPoint y: 547, distance: 364.9
click at [668, 547] on div "Canfield Bikes Shipping Terms and Conditions - Canfield Bikes is happy to ship …" at bounding box center [523, 228] width 776 height 855
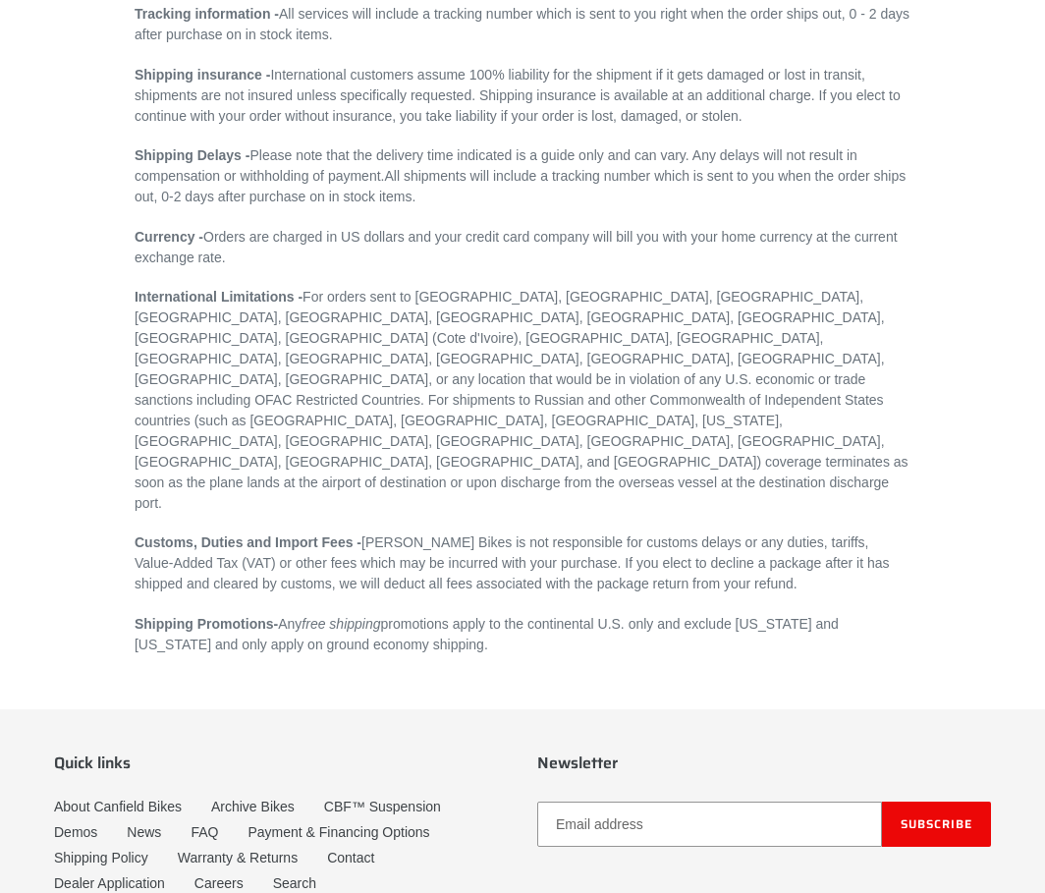
drag, startPoint x: 668, startPoint y: 547, endPoint x: 503, endPoint y: 566, distance: 166.1
click at [503, 566] on div "Shipping Terms & Conditions Canfield Bikes Shipping Terms and Conditions - Canf…" at bounding box center [522, 380] width 1045 height 1451
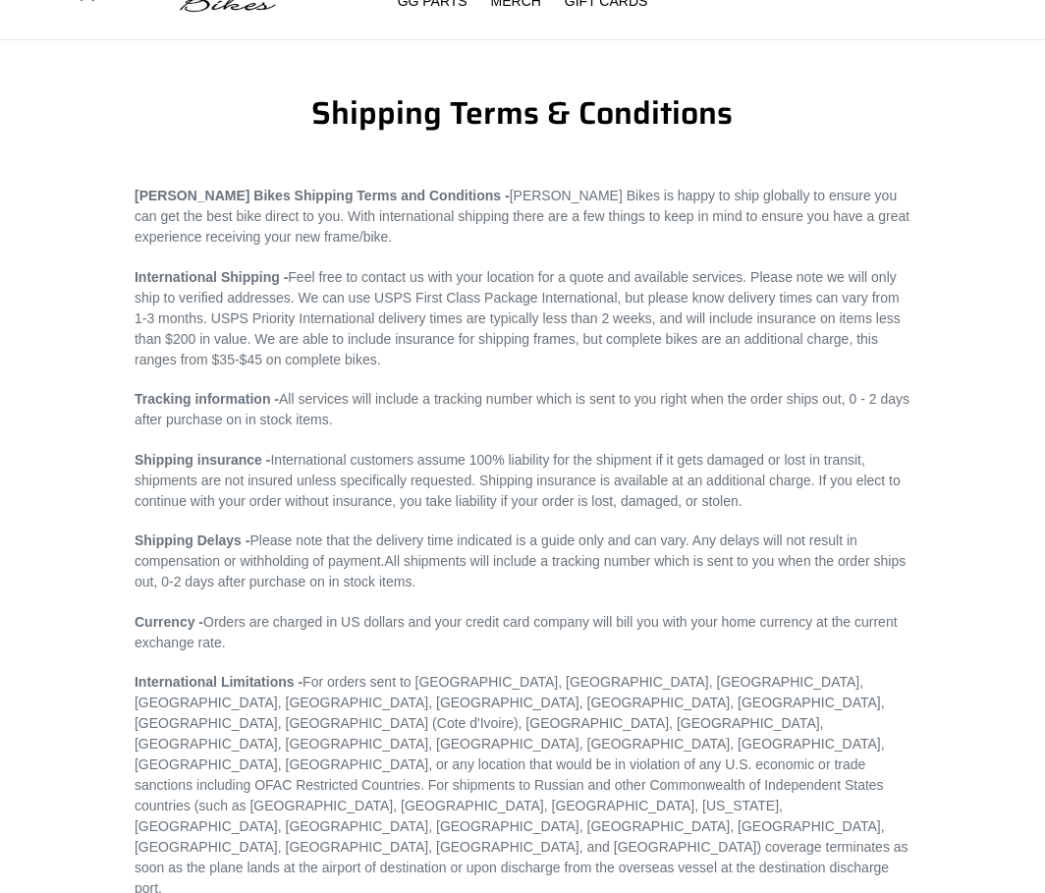
scroll to position [0, 0]
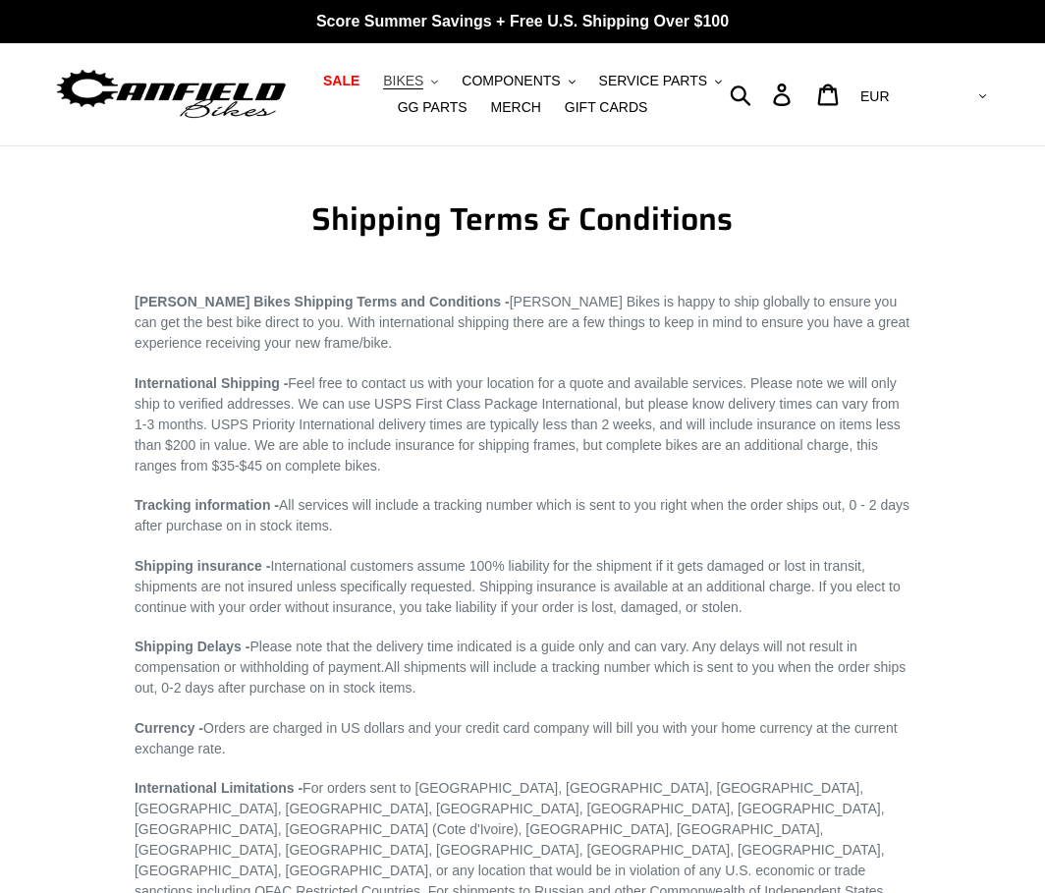
click at [396, 76] on button "BIKES .cls-1{fill:#231f20}" at bounding box center [410, 81] width 75 height 27
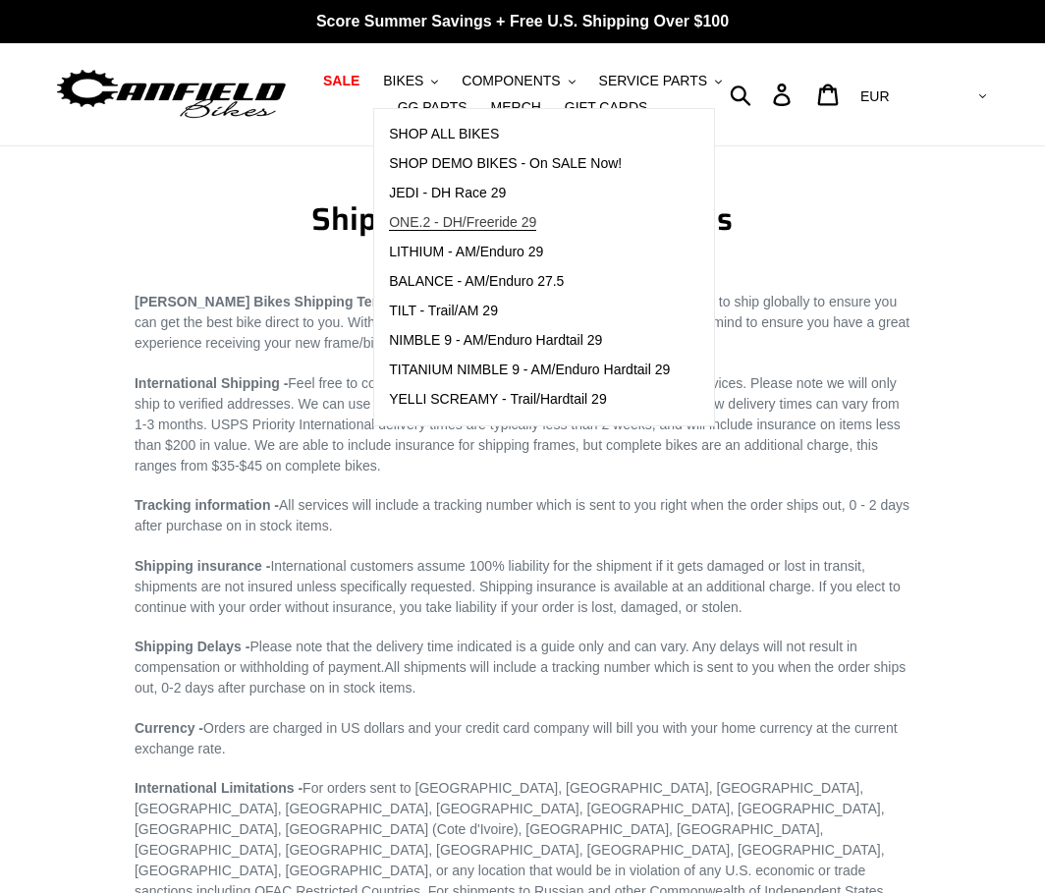
click at [439, 226] on span "ONE.2 - DH/Freeride 29" at bounding box center [462, 222] width 147 height 17
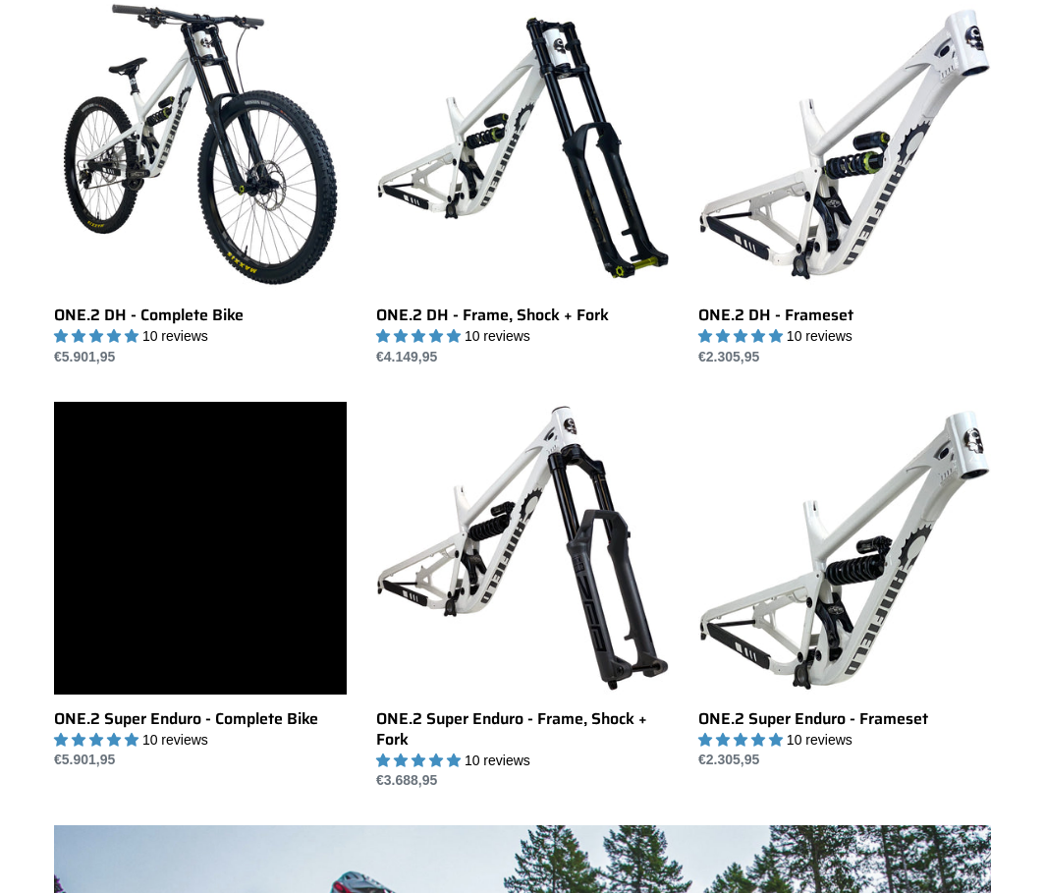
scroll to position [590, 0]
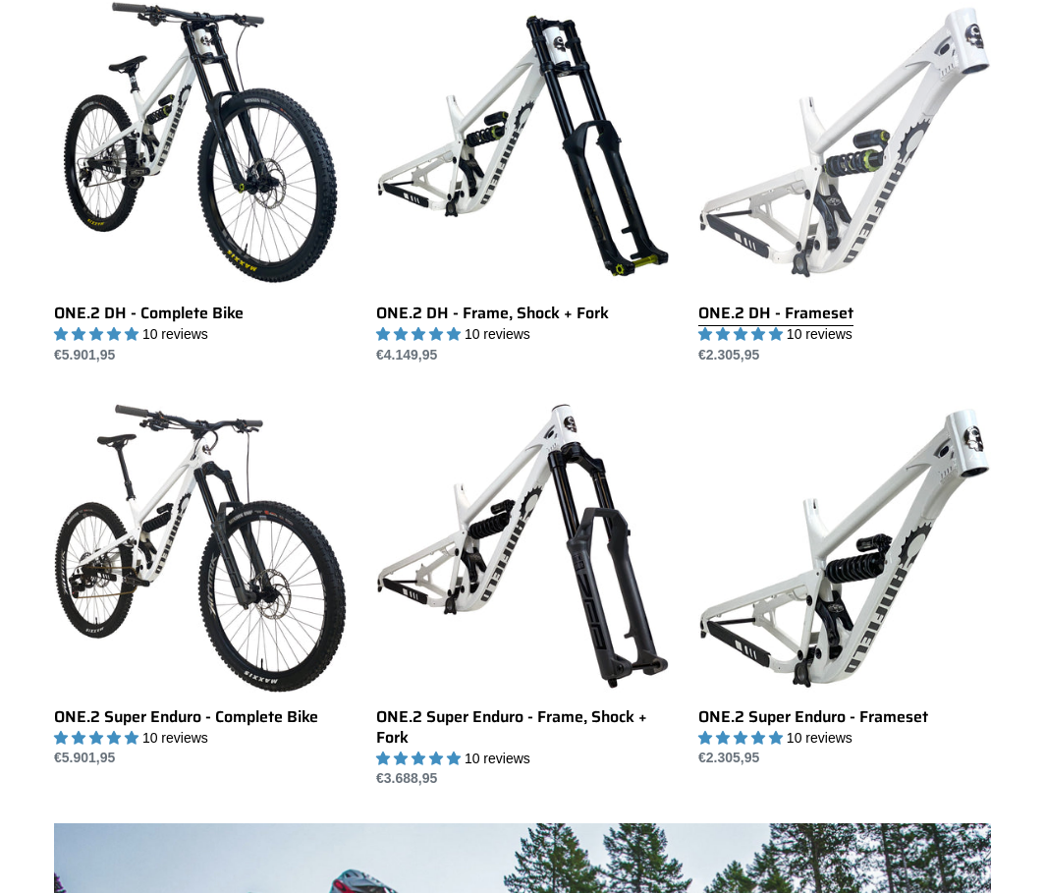
click at [835, 168] on link "ONE.2 DH - Frameset" at bounding box center [845, 180] width 293 height 369
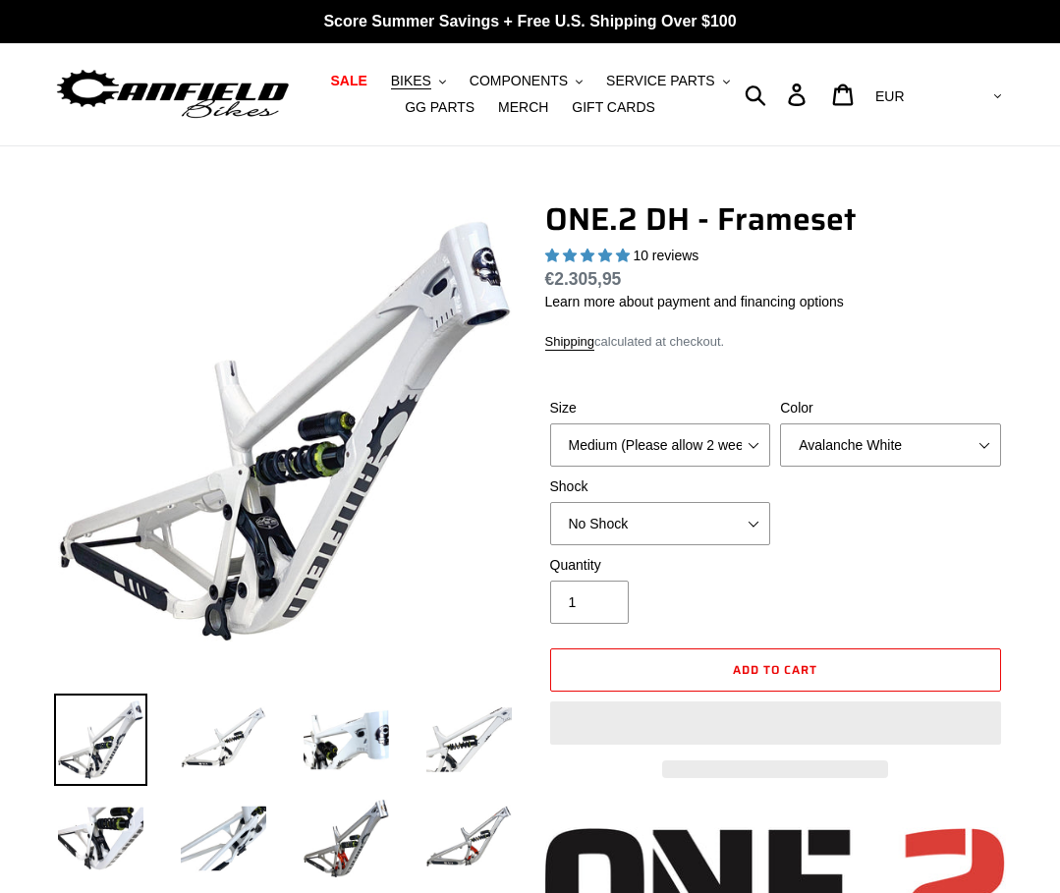
select select "highest-rating"
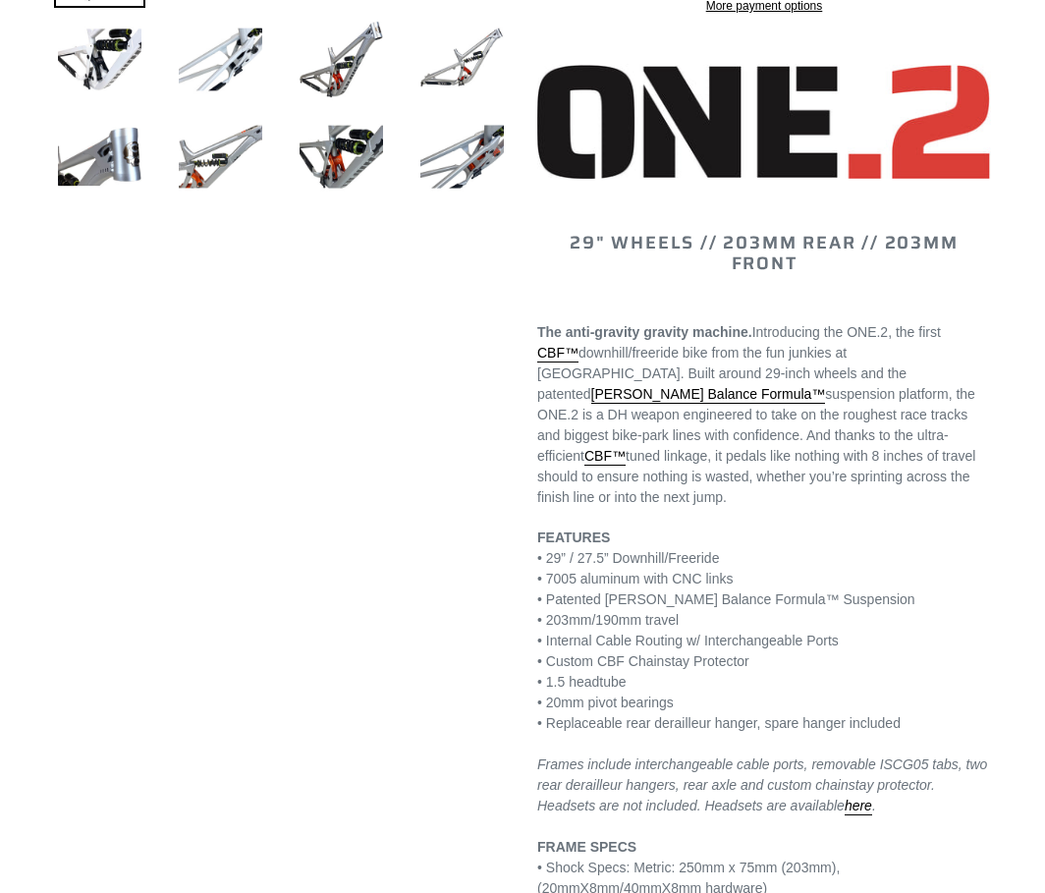
scroll to position [786, 0]
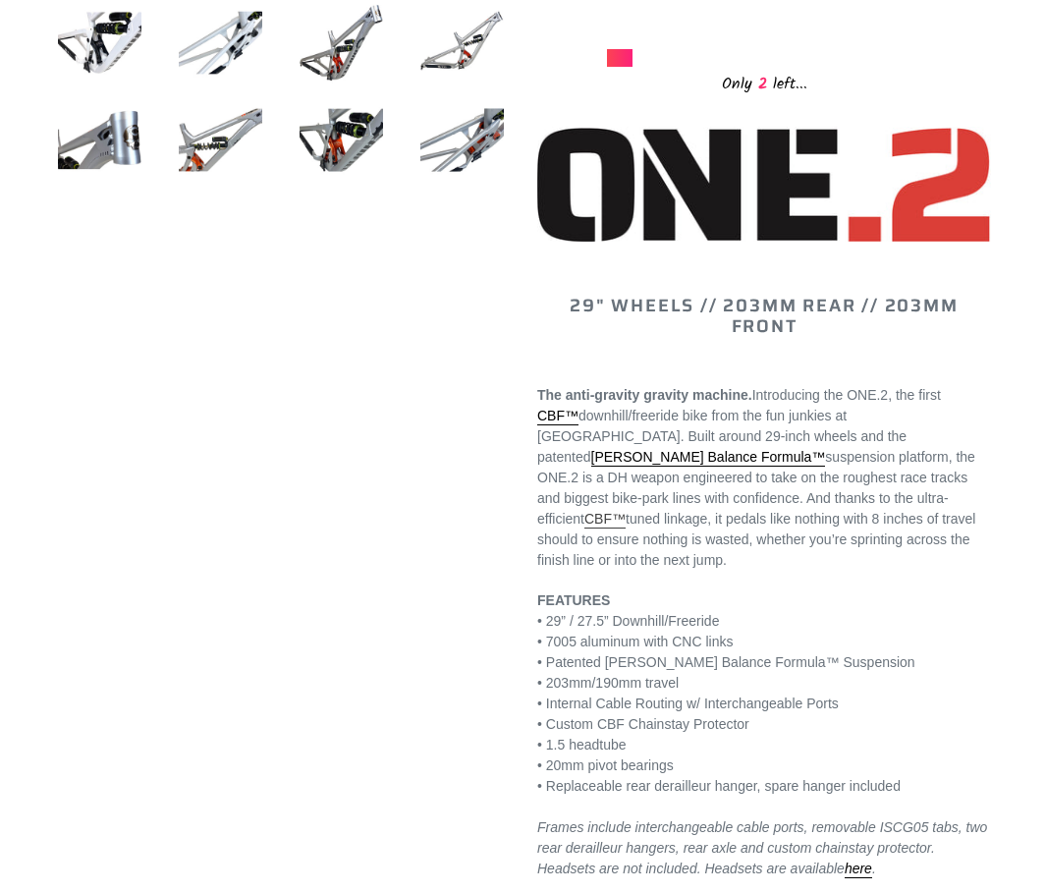
click at [626, 511] on link "CBF™" at bounding box center [605, 520] width 41 height 18
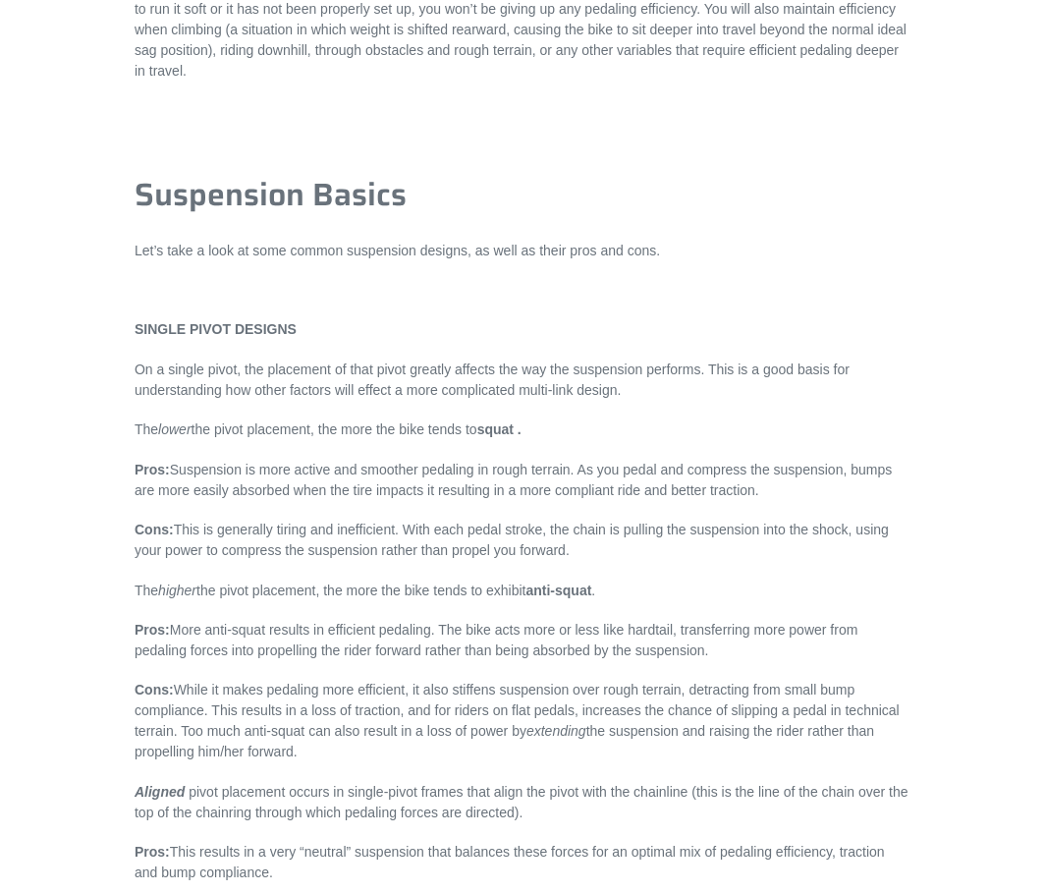
scroll to position [3340, 0]
